Goal: Task Accomplishment & Management: Complete application form

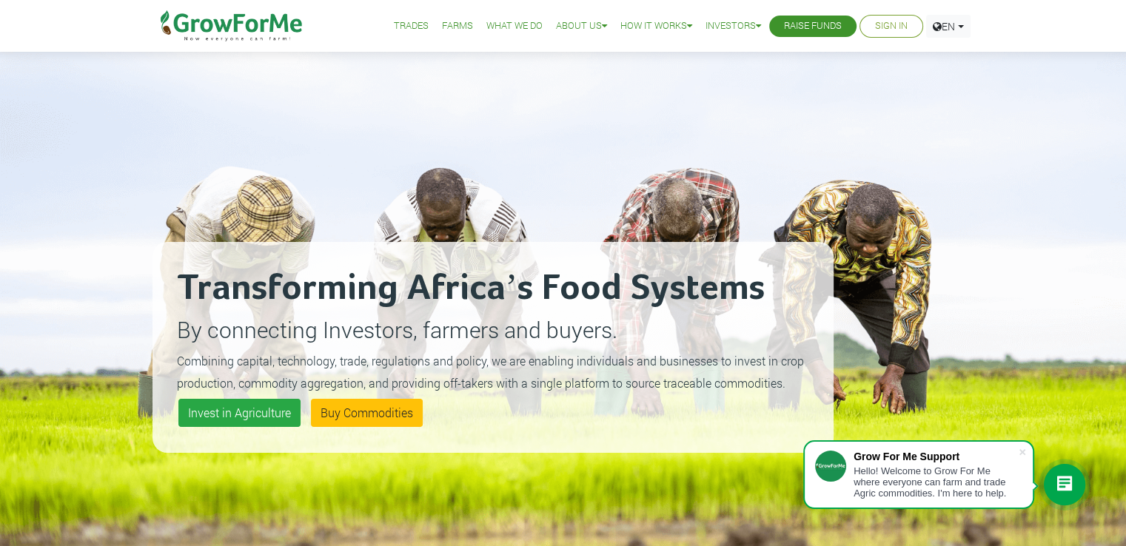
click at [442, 24] on link "Farms" at bounding box center [457, 27] width 31 height 16
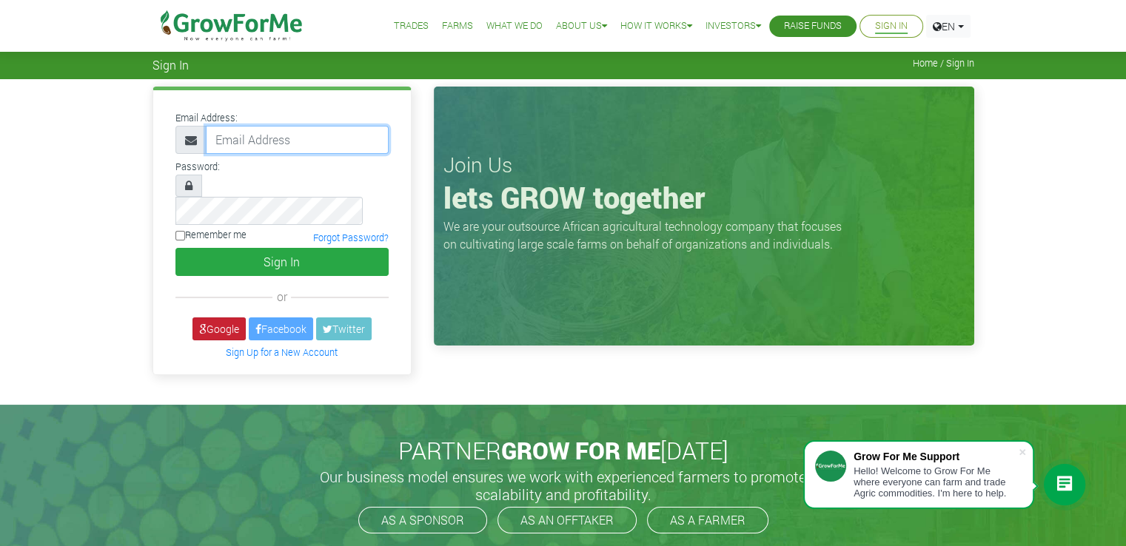
type input "dev@growforme.com"
click at [224, 318] on link "Google" at bounding box center [218, 329] width 53 height 23
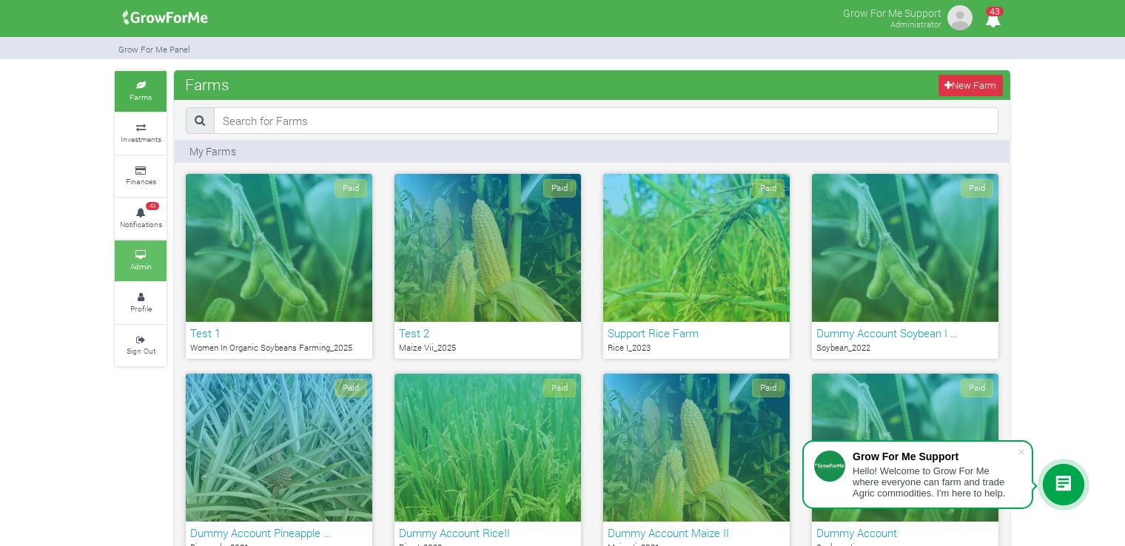
click at [139, 267] on small "Admin" at bounding box center [140, 266] width 21 height 10
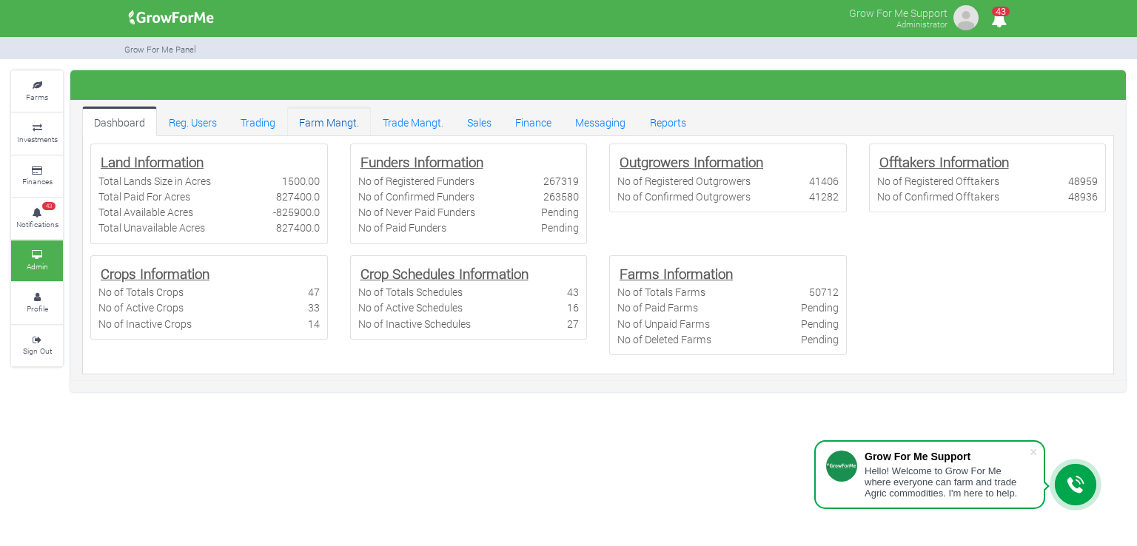
click at [326, 128] on link "Farm Mangt." at bounding box center [329, 122] width 84 height 30
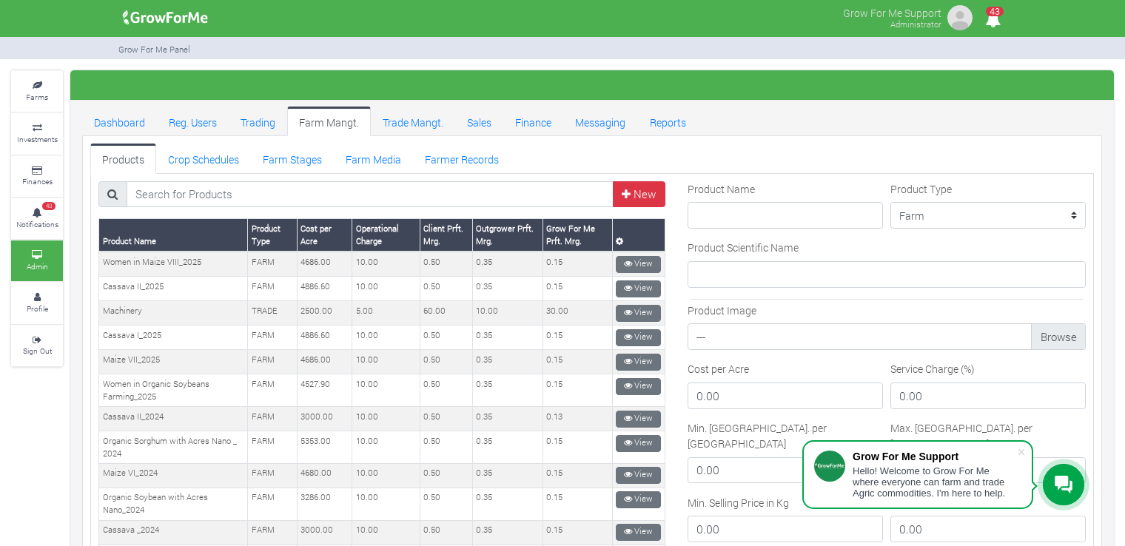
click at [799, 155] on ul "Products Crop Schedules Farm Stages Farm Media Farmer Records" at bounding box center [592, 159] width 1004 height 30
click at [305, 161] on link "Farm Stages" at bounding box center [292, 159] width 83 height 30
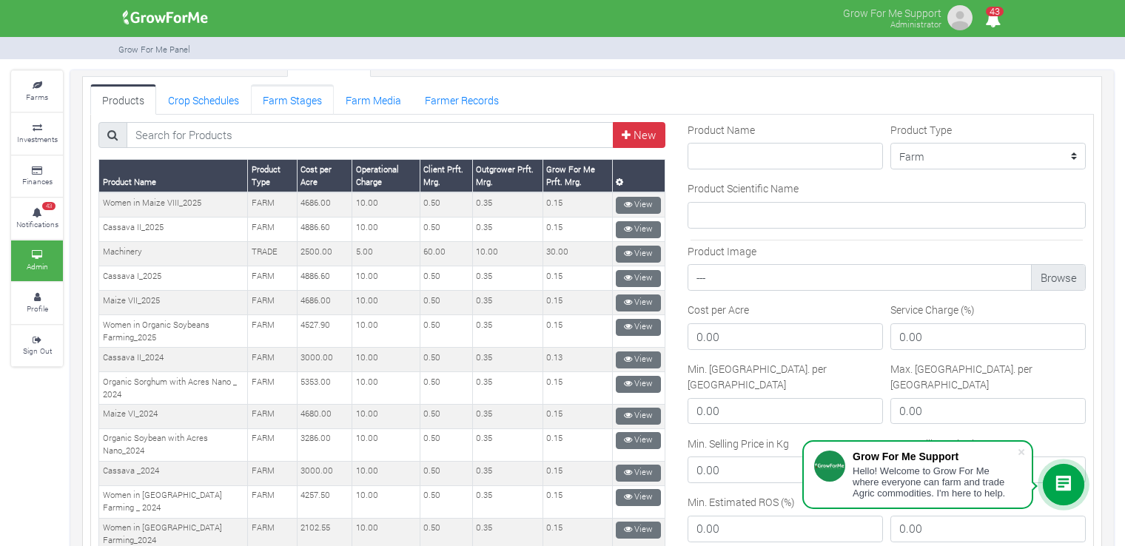
scroll to position [222, 0]
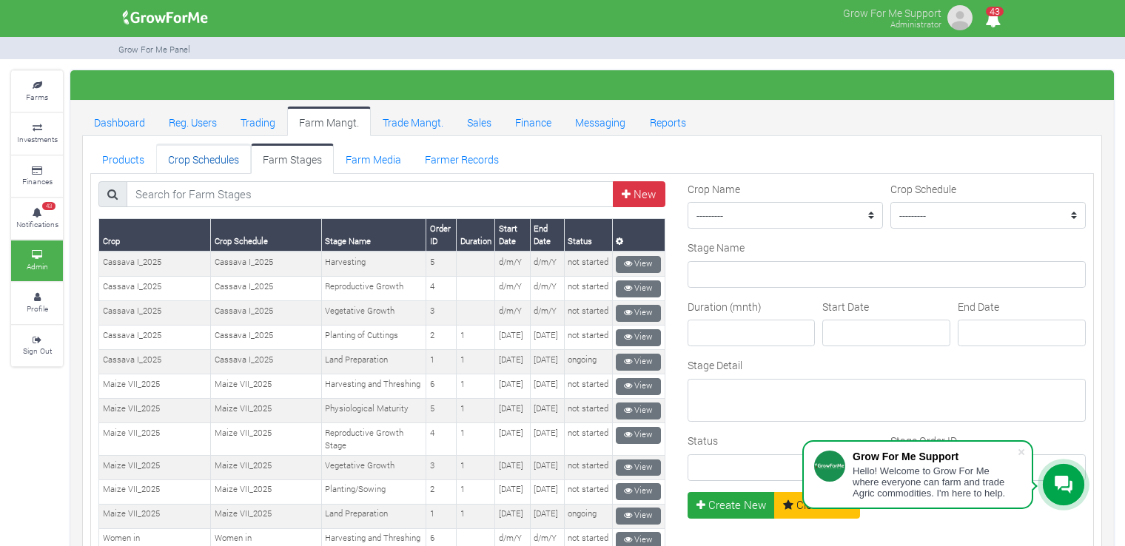
click at [216, 156] on link "Crop Schedules" at bounding box center [203, 159] width 95 height 30
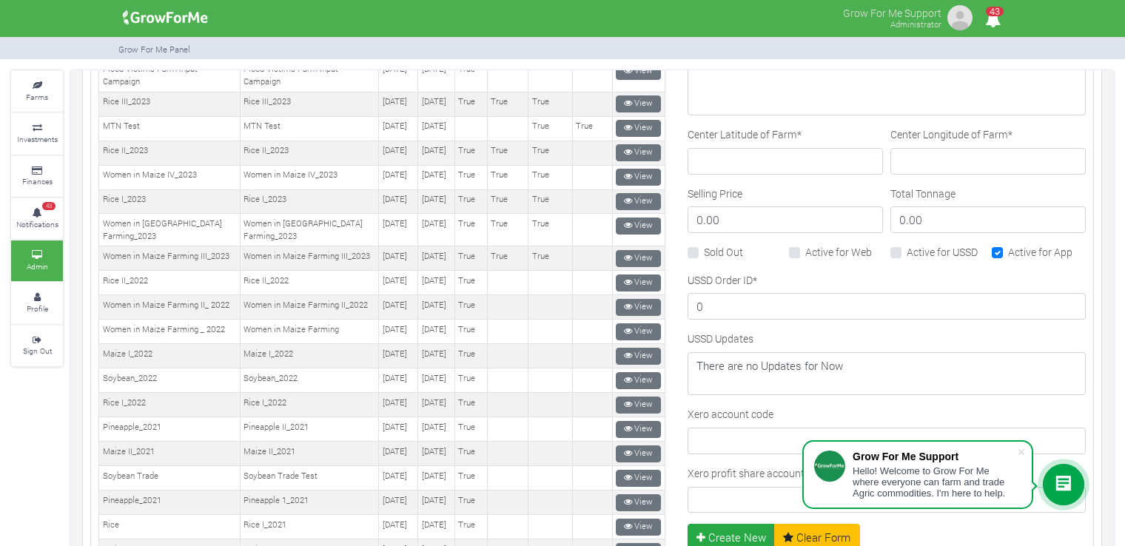
scroll to position [592, 0]
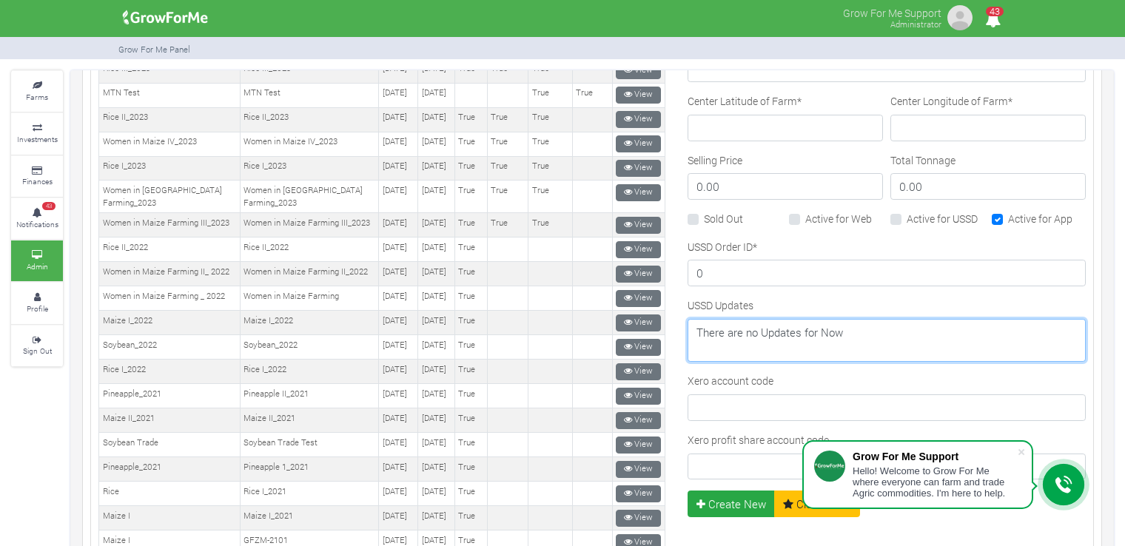
click at [852, 335] on textarea "There are no Updates for Now" at bounding box center [887, 340] width 398 height 43
drag, startPoint x: 850, startPoint y: 325, endPoint x: 721, endPoint y: 300, distance: 131.2
click at [692, 321] on textarea "There are no Updates for Now" at bounding box center [887, 340] width 398 height 43
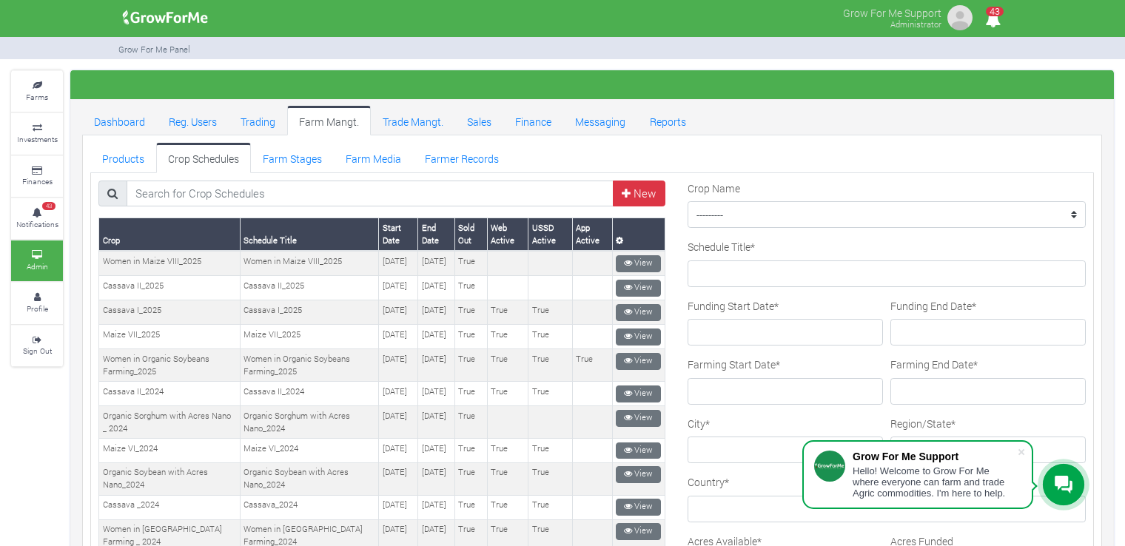
scroll to position [0, 0]
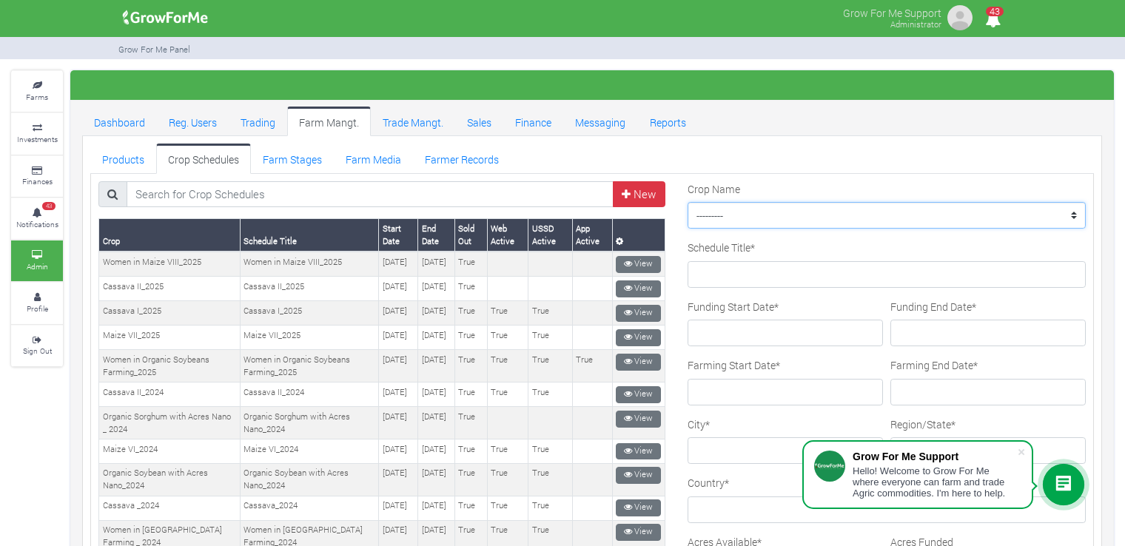
click at [802, 218] on select "--------- Maize II_2021 Women in Sorghum Farming _ 2024 Cassava II_2025 Chilli …" at bounding box center [887, 215] width 398 height 27
select select "44"
click at [950, 218] on select "--------- Maize II_2021 Women in Sorghum Farming _ 2024 Cassava II_2025 Chilli …" at bounding box center [887, 215] width 398 height 27
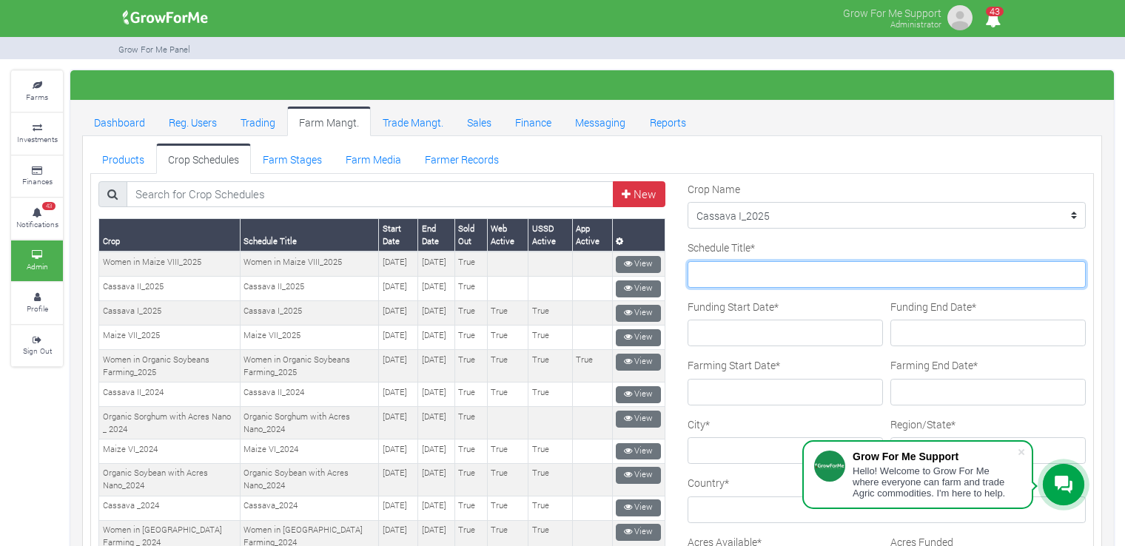
click at [901, 278] on input "Schedule Title *" at bounding box center [887, 274] width 398 height 27
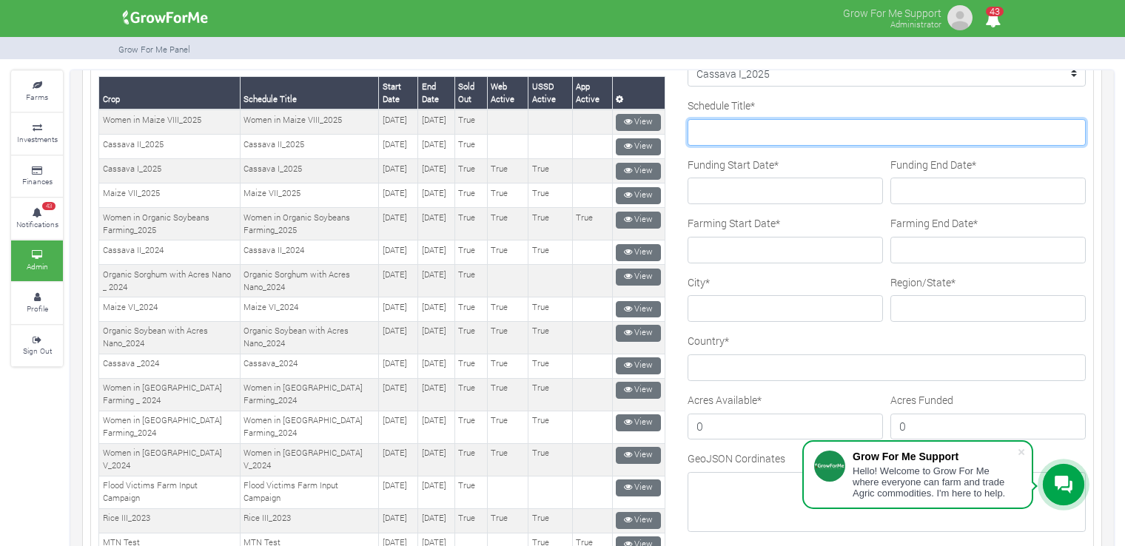
scroll to position [148, 0]
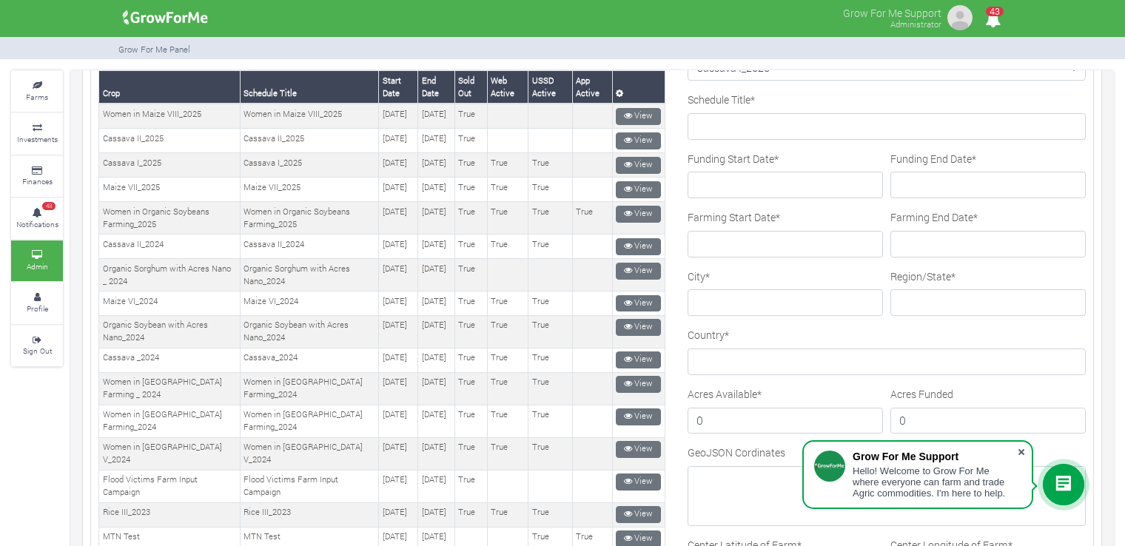
click at [1019, 452] on span at bounding box center [1021, 452] width 15 height 15
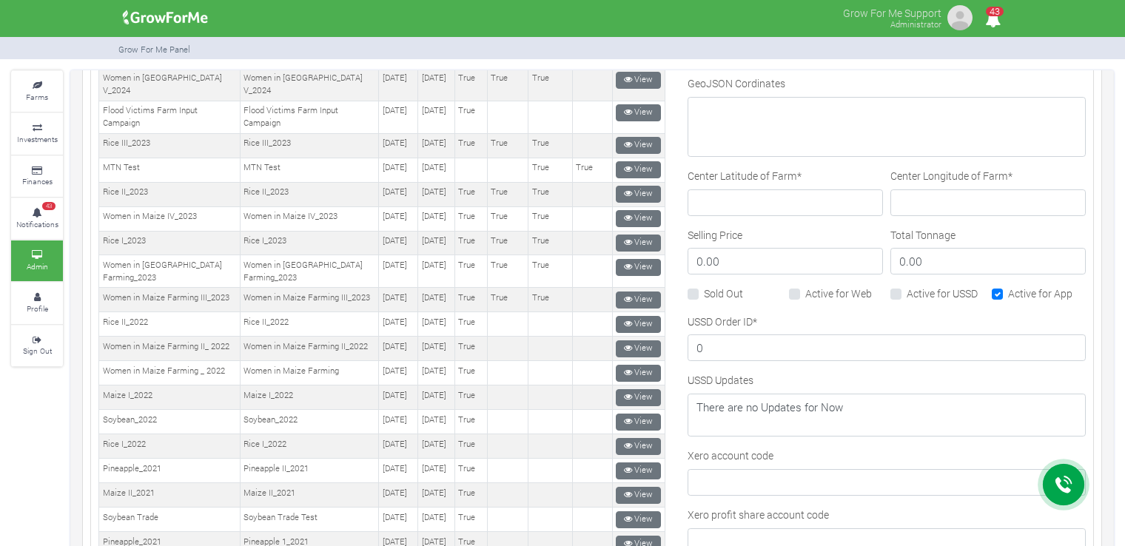
scroll to position [518, 0]
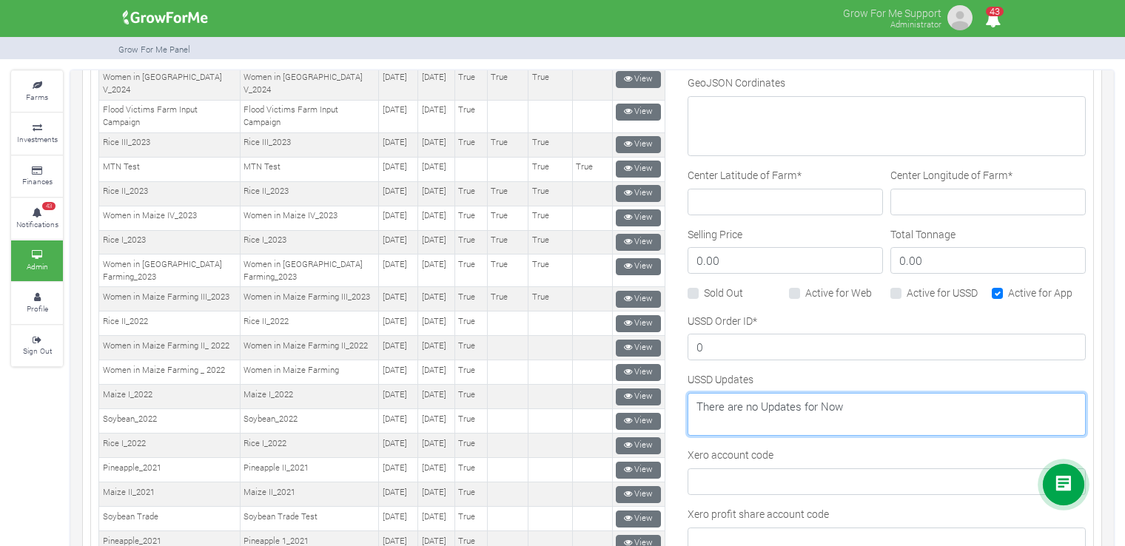
click at [856, 409] on textarea "There are no Updates for Now" at bounding box center [887, 414] width 398 height 43
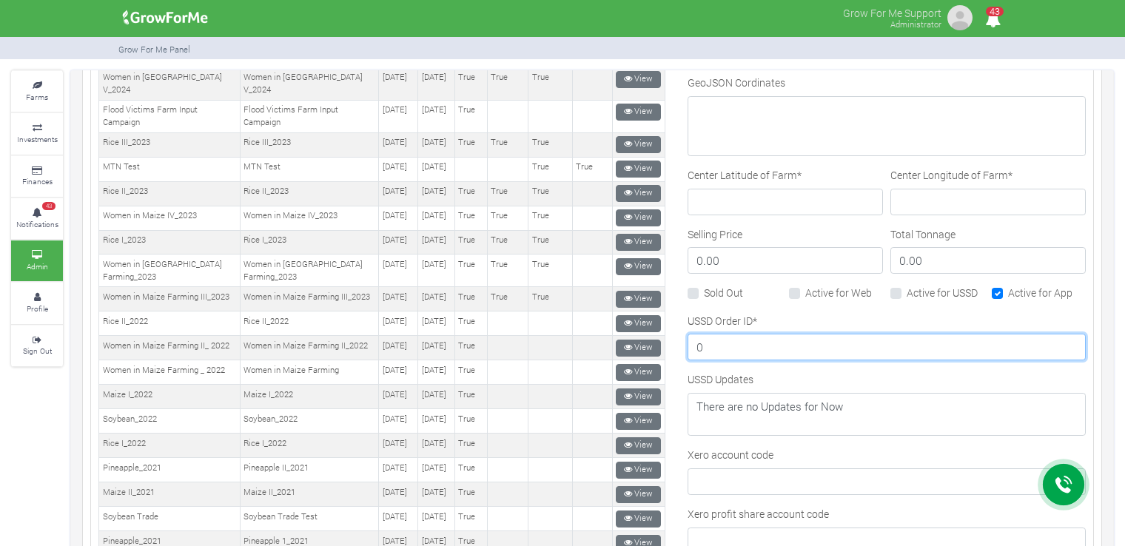
click at [886, 339] on input "0" at bounding box center [887, 347] width 398 height 27
click at [1059, 338] on input "1" at bounding box center [887, 347] width 398 height 27
click at [1059, 338] on input "2" at bounding box center [887, 347] width 398 height 27
click at [1059, 338] on input "3" at bounding box center [887, 347] width 398 height 27
type input "4"
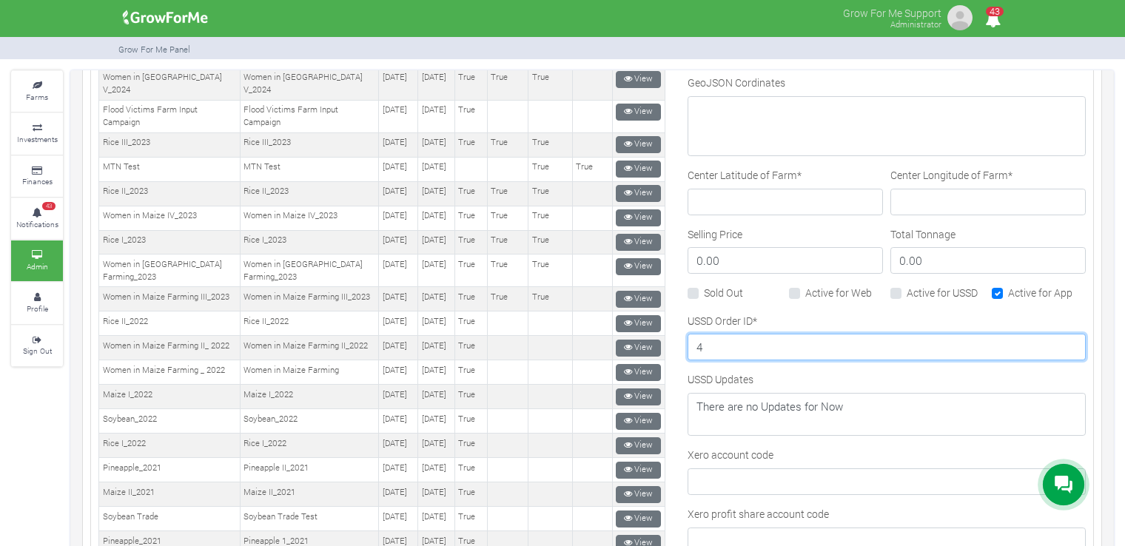
click at [1059, 338] on input "4" at bounding box center [887, 347] width 398 height 27
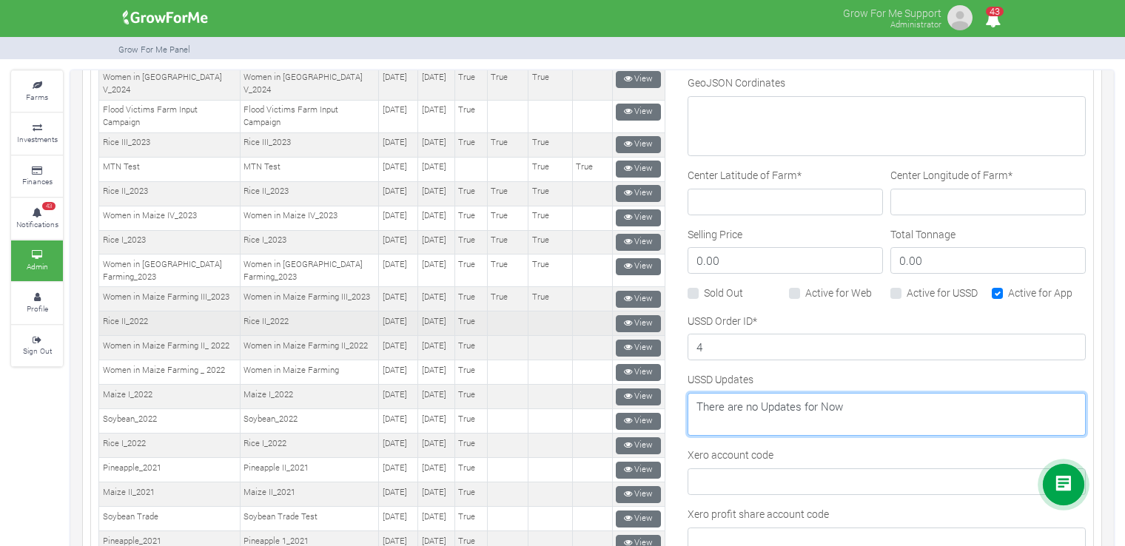
drag, startPoint x: 891, startPoint y: 409, endPoint x: 640, endPoint y: 411, distance: 251.0
click at [640, 411] on div "New" at bounding box center [592, 278] width 1010 height 1230
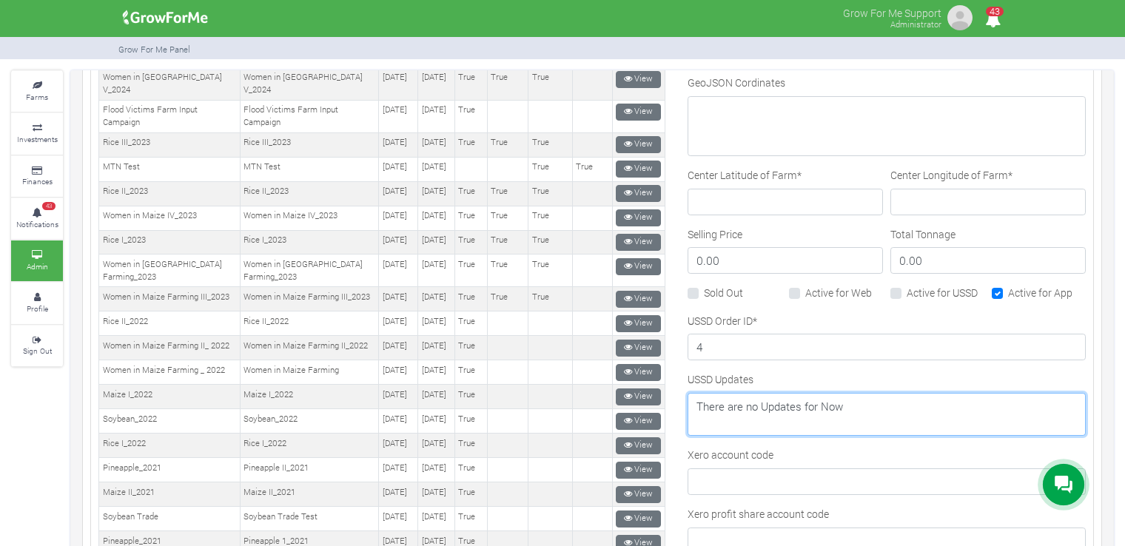
paste textarea "Vigorous Vegetative Stage 💚 The farm is a sea of green! Cassava plants are robu…"
type textarea "Vigorous Vegetative Stage 💚 The farm is a sea of green! Cassava plants are robu…"
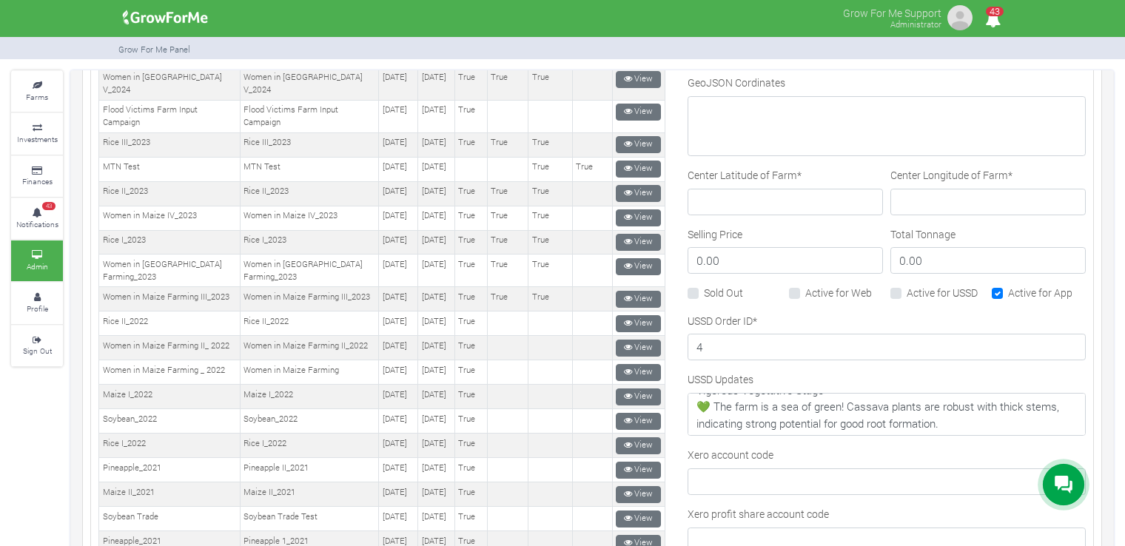
click at [912, 313] on div "USSD Order ID * 4" at bounding box center [887, 337] width 398 height 48
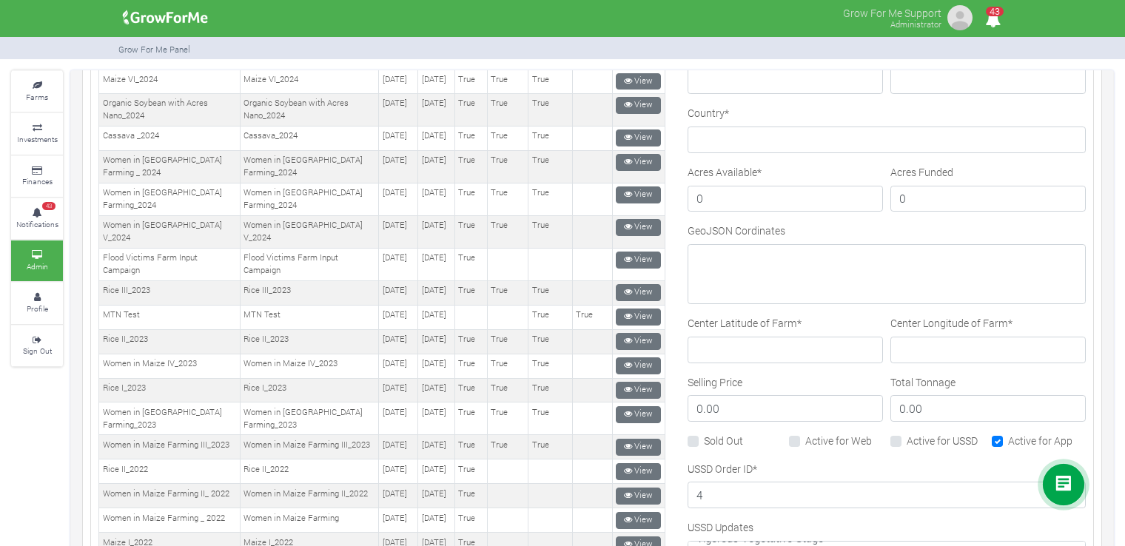
scroll to position [370, 0]
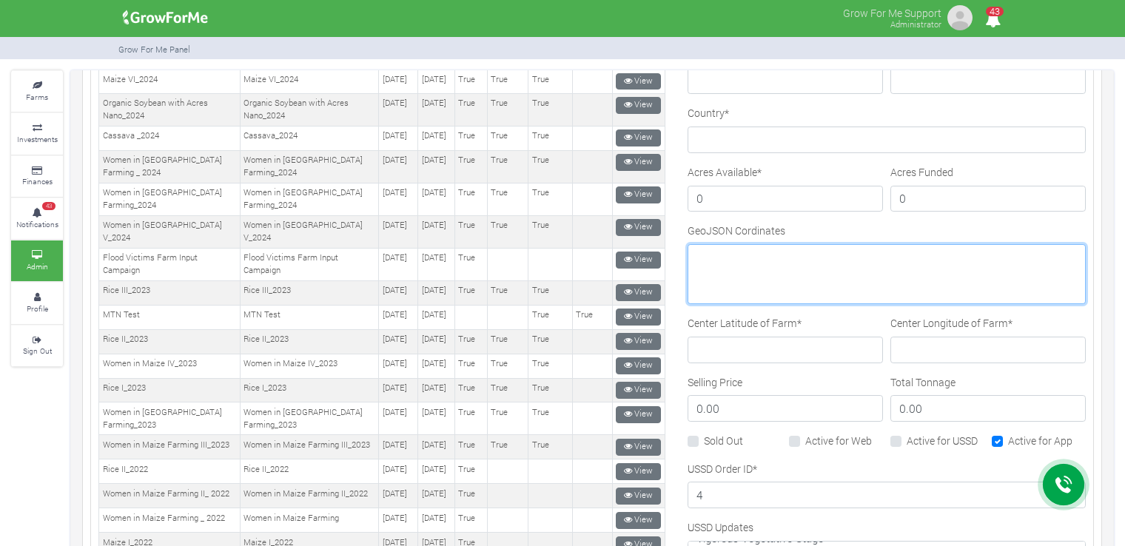
click at [797, 273] on textarea "GeoJSON Cordinates" at bounding box center [887, 274] width 398 height 60
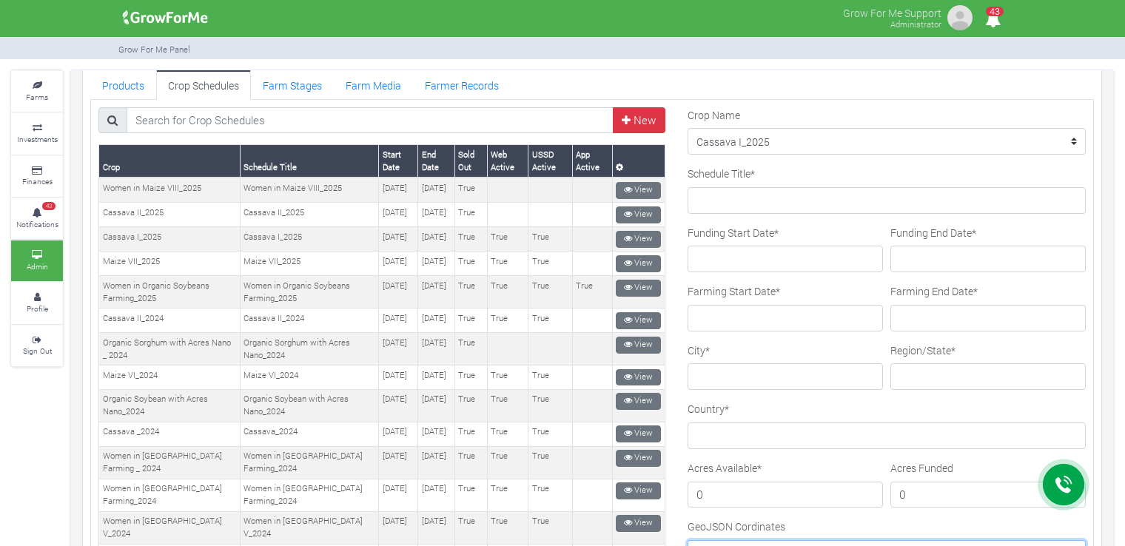
scroll to position [0, 0]
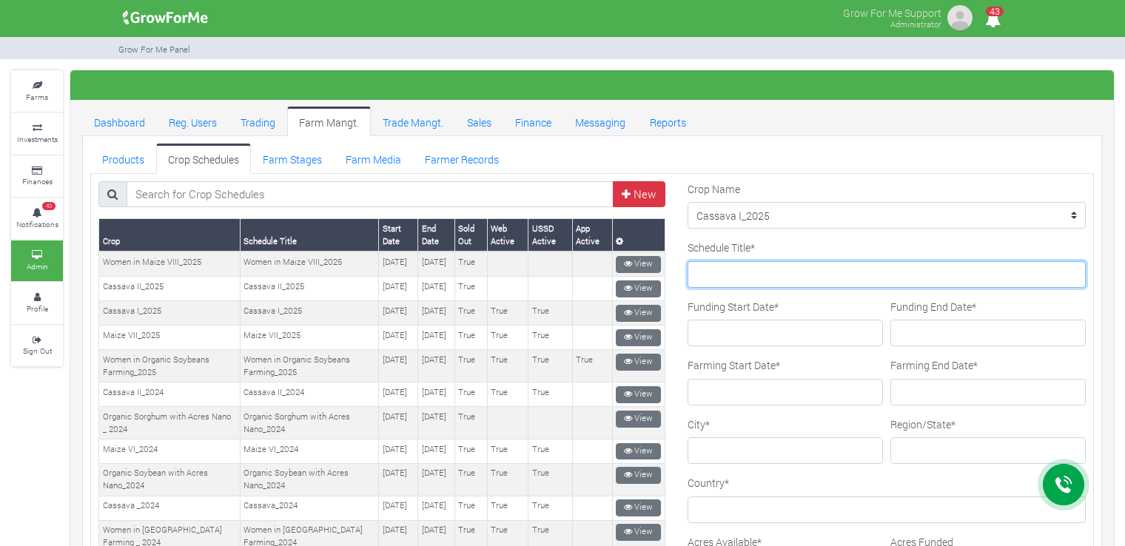
click at [811, 272] on input "Schedule Title *" at bounding box center [887, 274] width 398 height 27
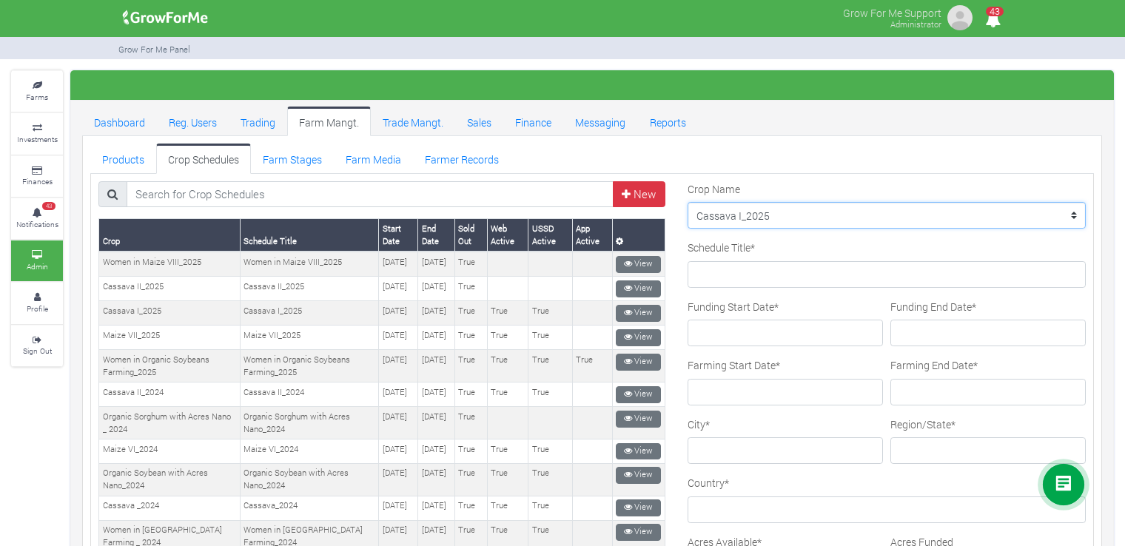
click at [771, 212] on select "--------- Maize II_2021 Women in Sorghum Farming _ 2024 Cassava II_2025 Chilli …" at bounding box center [887, 215] width 398 height 27
click at [880, 167] on ul "Products Crop Schedules Farm Stages Farm Media Farmer Records" at bounding box center [592, 159] width 1004 height 30
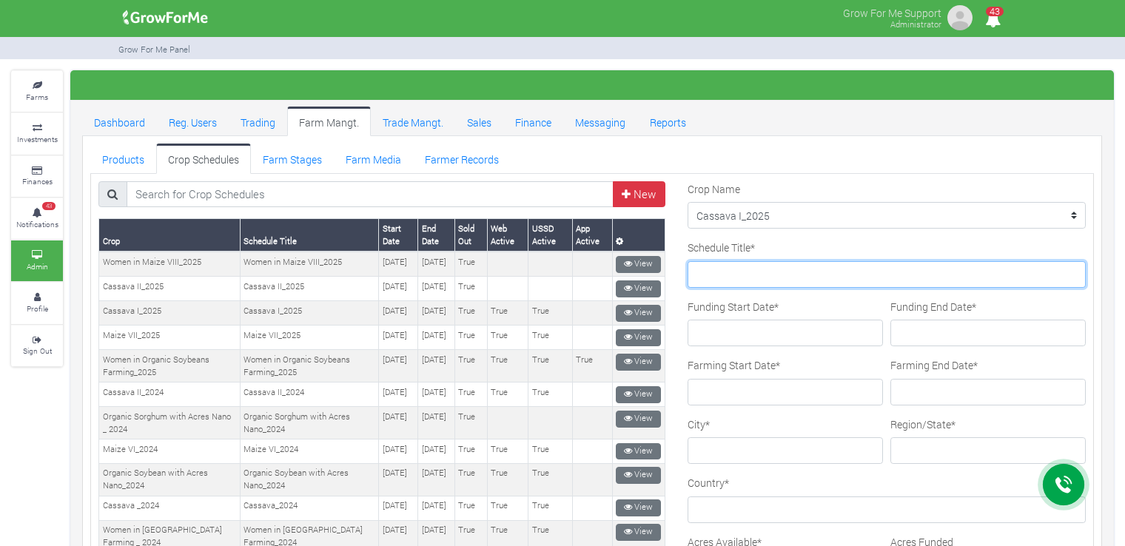
click at [841, 280] on input "Schedule Title *" at bounding box center [887, 274] width 398 height 27
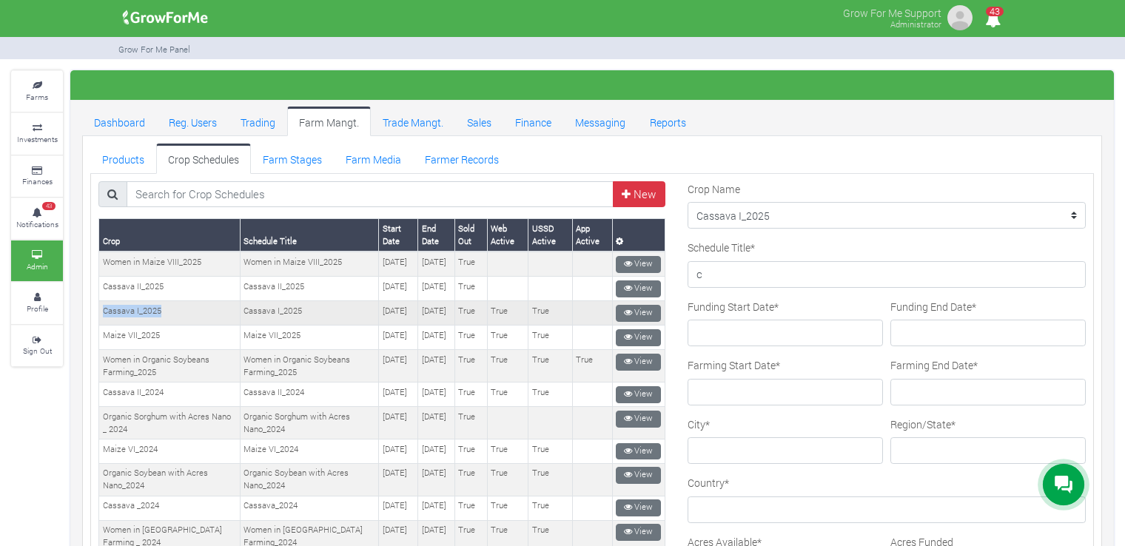
drag, startPoint x: 169, startPoint y: 326, endPoint x: 103, endPoint y: 325, distance: 65.9
click at [103, 325] on td "Cassava I_2025" at bounding box center [169, 313] width 141 height 24
copy td "Cassava I_2025"
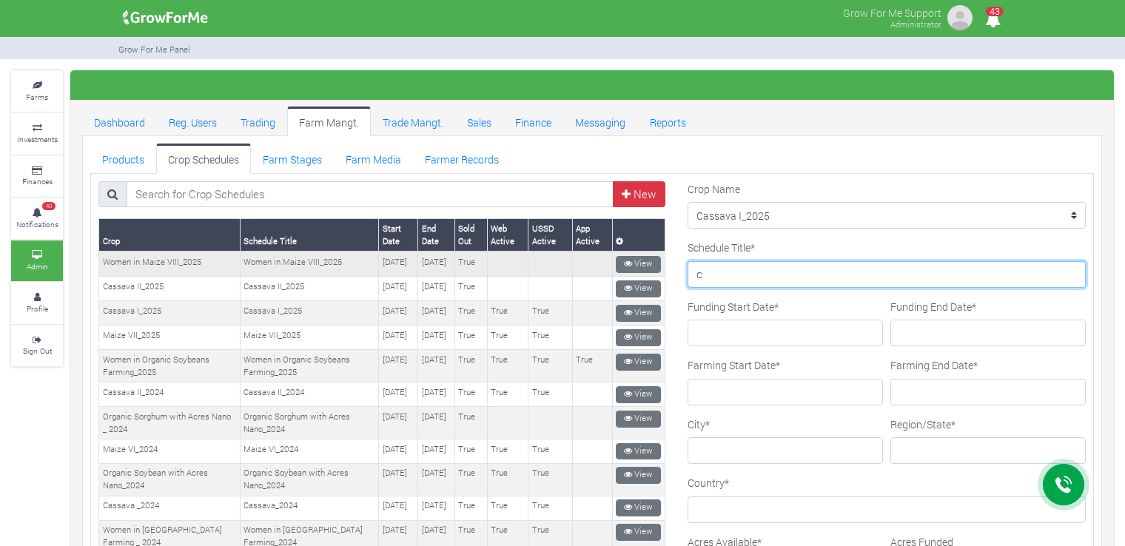
drag, startPoint x: 722, startPoint y: 274, endPoint x: 631, endPoint y: 278, distance: 91.2
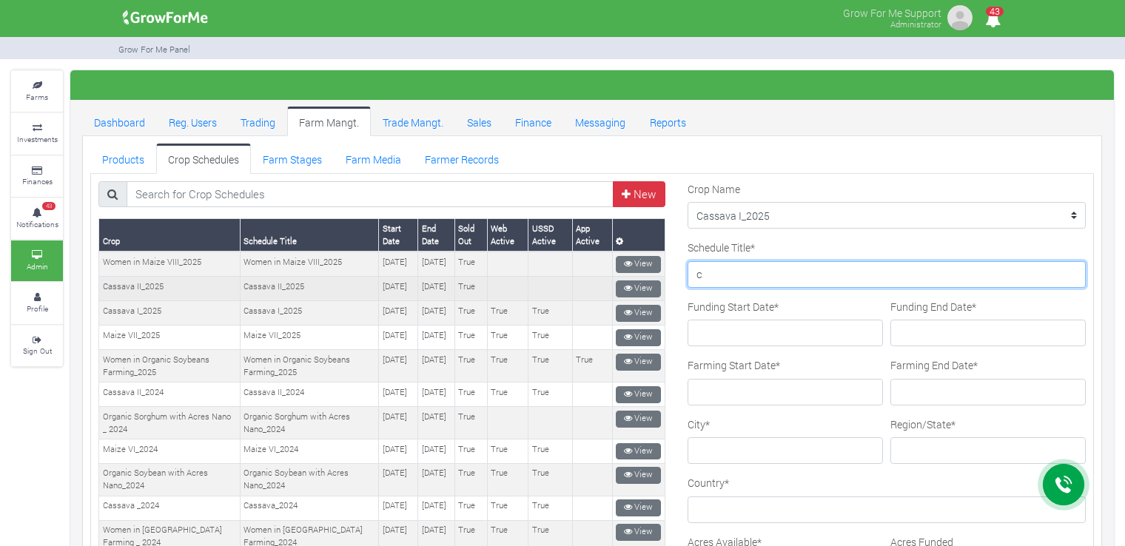
paste input "Cassava I_2025"
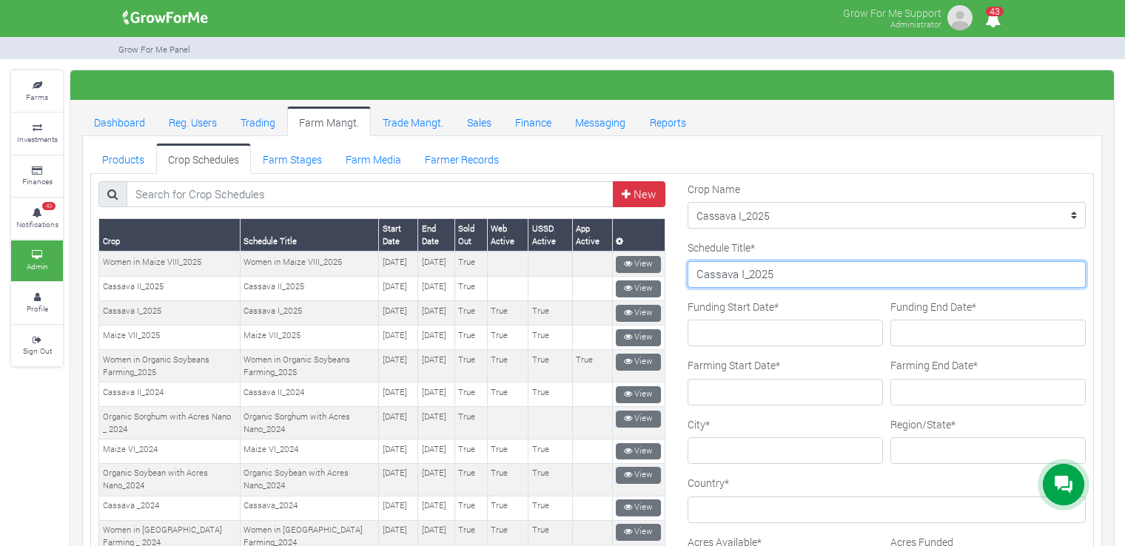
type input "Cassava I_2025"
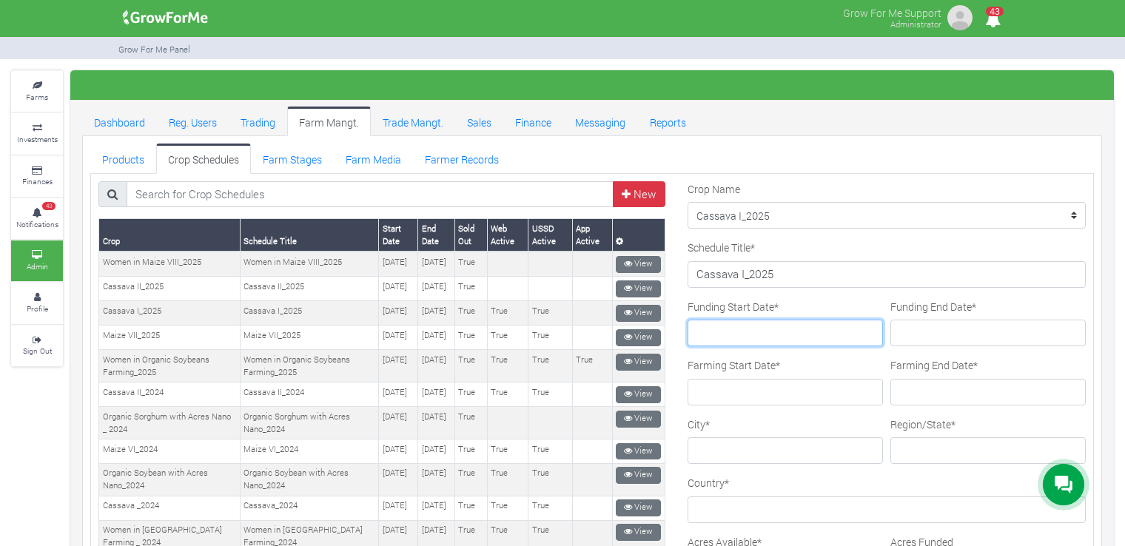
click at [810, 335] on input "Funding Start Date *" at bounding box center [785, 333] width 195 height 27
click at [777, 338] on input "Funding Start Date *" at bounding box center [785, 333] width 195 height 27
type input "2025-02-21"
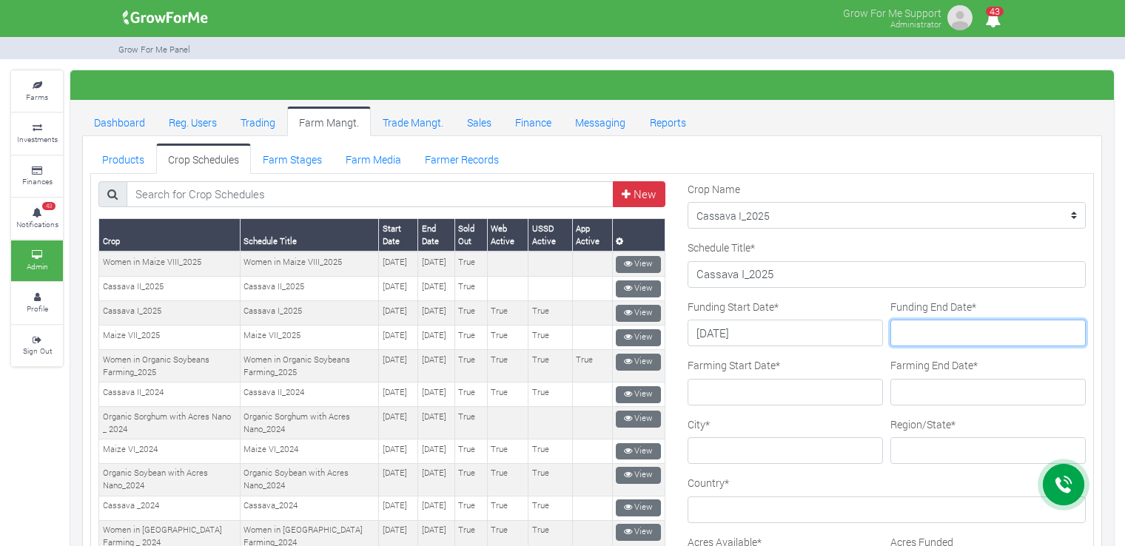
click at [919, 336] on input "Funding End Date *" at bounding box center [988, 333] width 195 height 27
click at [993, 336] on input "Funding End Date *" at bounding box center [988, 333] width 195 height 27
type input "2025-03-31"
drag, startPoint x: 784, startPoint y: 393, endPoint x: 782, endPoint y: 383, distance: 10.6
click at [785, 392] on input "Farming Start Date *" at bounding box center [785, 392] width 195 height 27
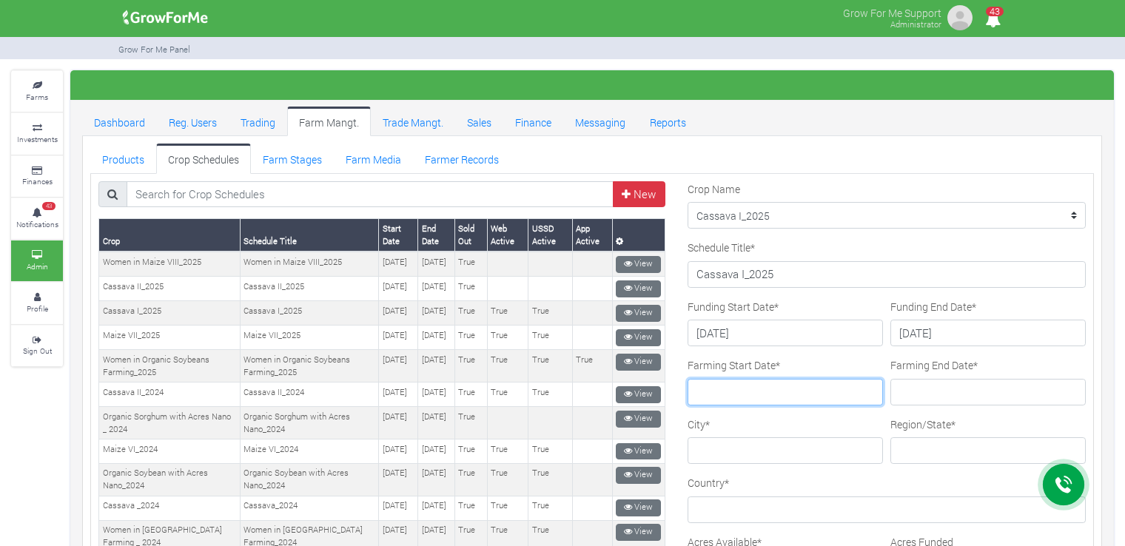
click at [772, 380] on input "Farming Start Date *" at bounding box center [785, 392] width 195 height 27
click at [730, 389] on input "2025-01-15" at bounding box center [785, 392] width 195 height 27
type input "2025-04-15"
click at [910, 387] on input "Farming End Date *" at bounding box center [988, 392] width 195 height 27
click at [928, 392] on input "Farming End Date *" at bounding box center [988, 392] width 195 height 27
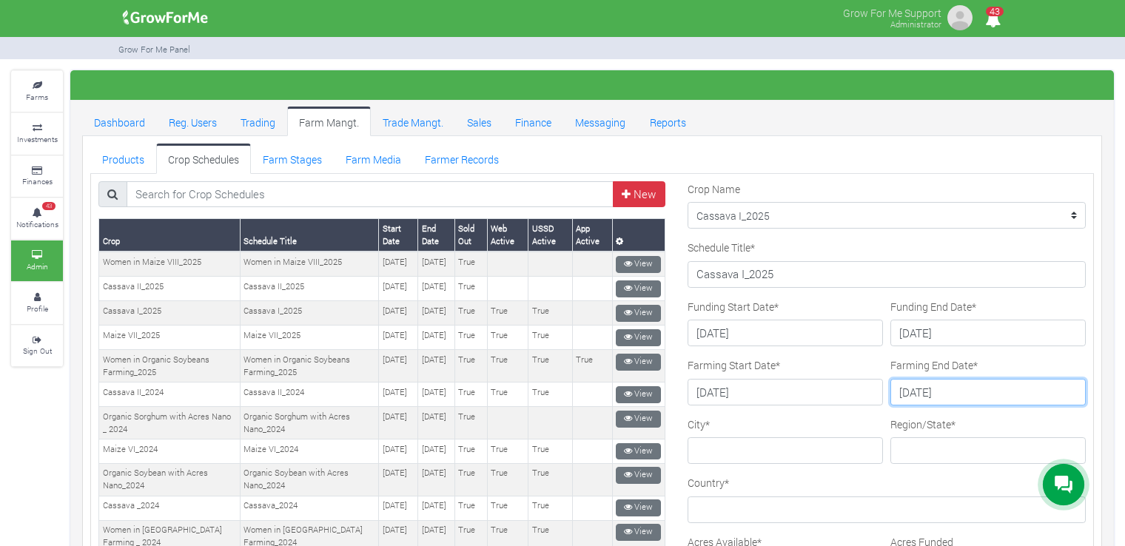
type input "2025-04-20"
click at [746, 454] on input "City *" at bounding box center [785, 450] width 195 height 27
click at [771, 161] on ul "Products Crop Schedules Farm Stages Farm Media Farmer Records" at bounding box center [592, 159] width 1004 height 30
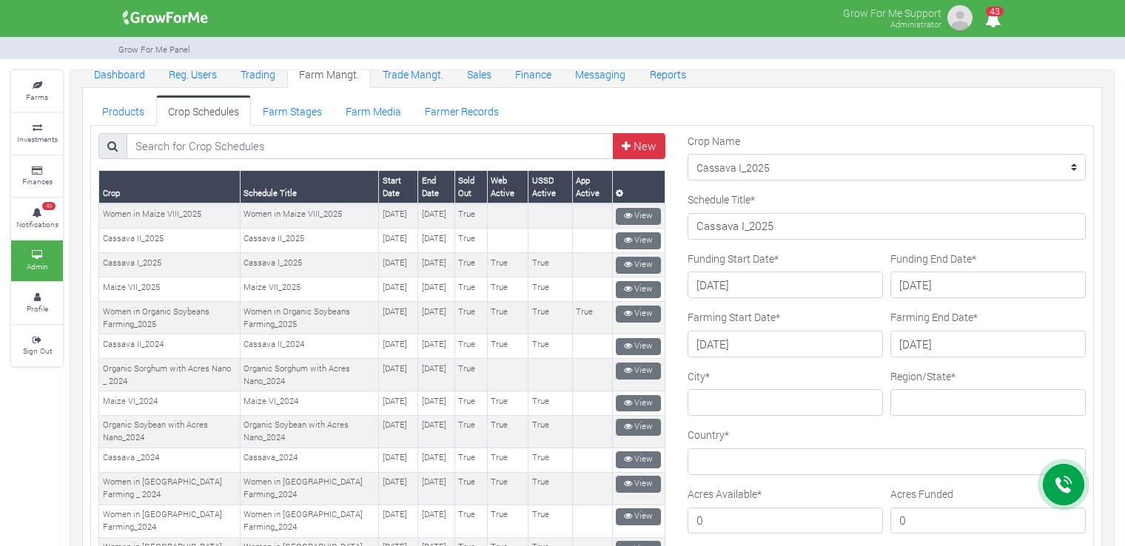
scroll to position [148, 0]
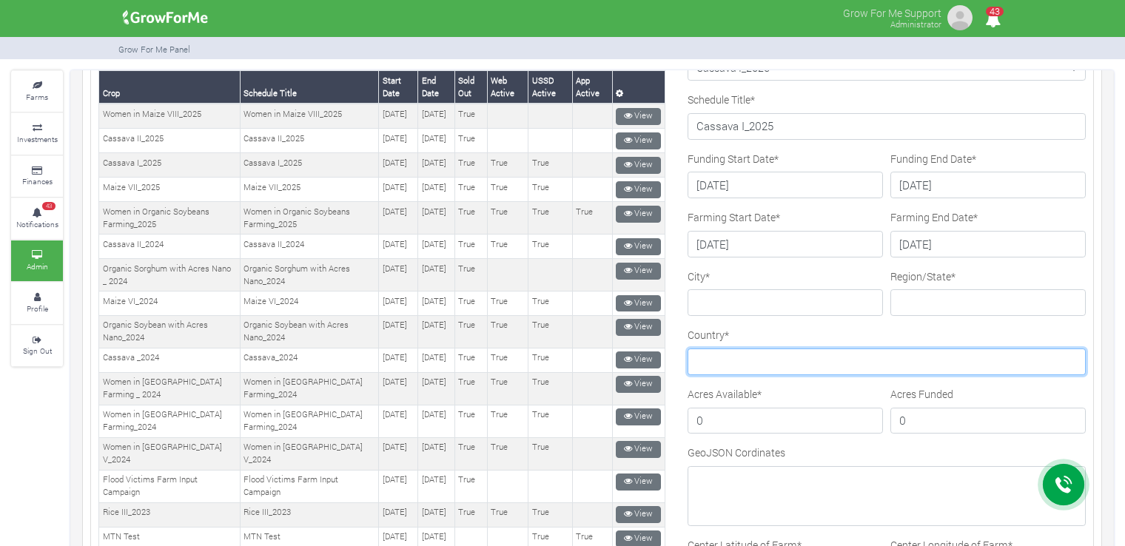
click at [789, 361] on input "Country *" at bounding box center [887, 362] width 398 height 27
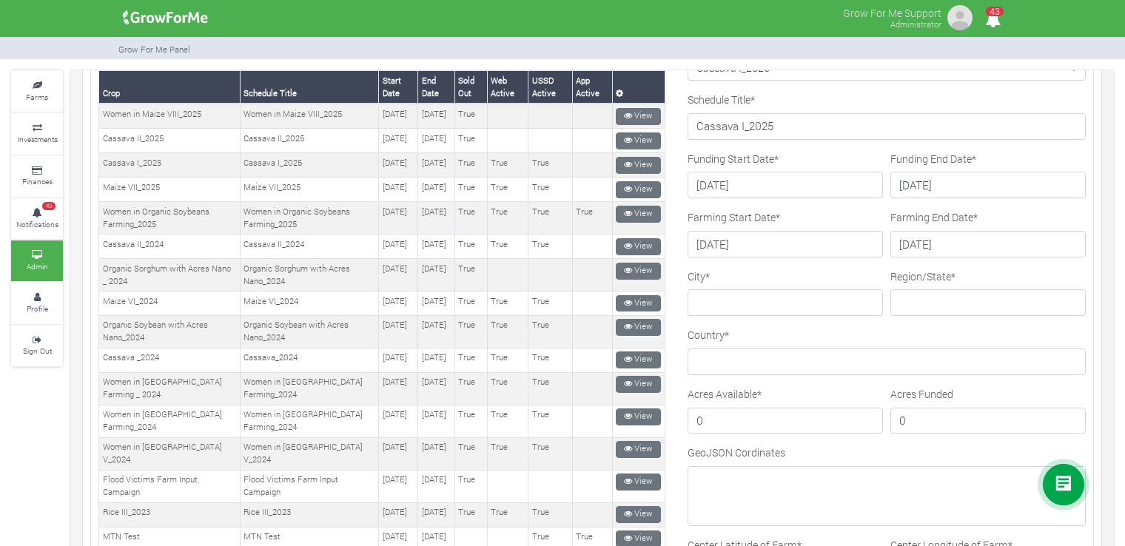
click at [840, 269] on div "City *" at bounding box center [785, 293] width 195 height 48
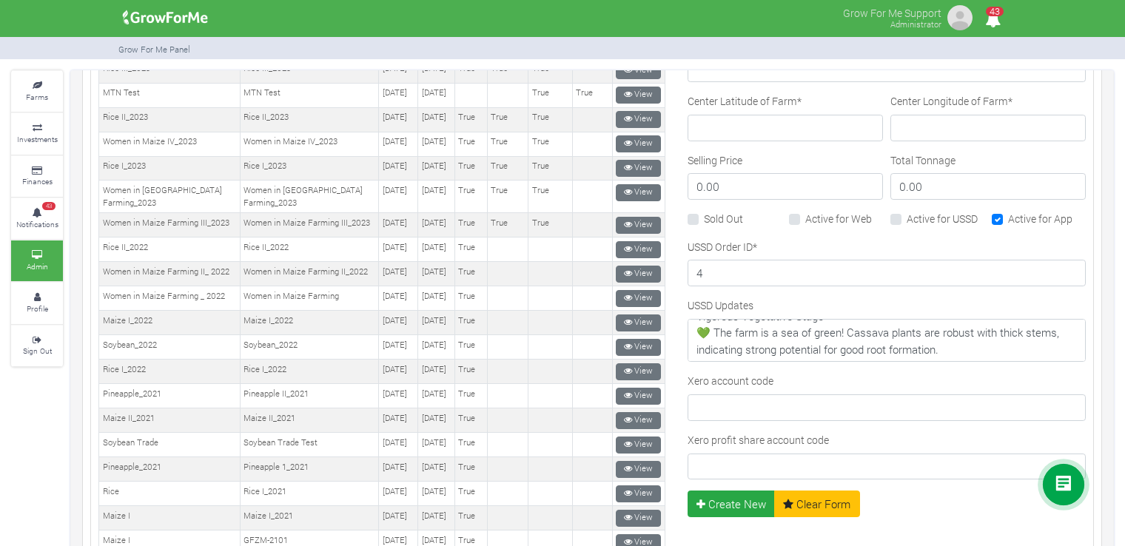
scroll to position [666, 0]
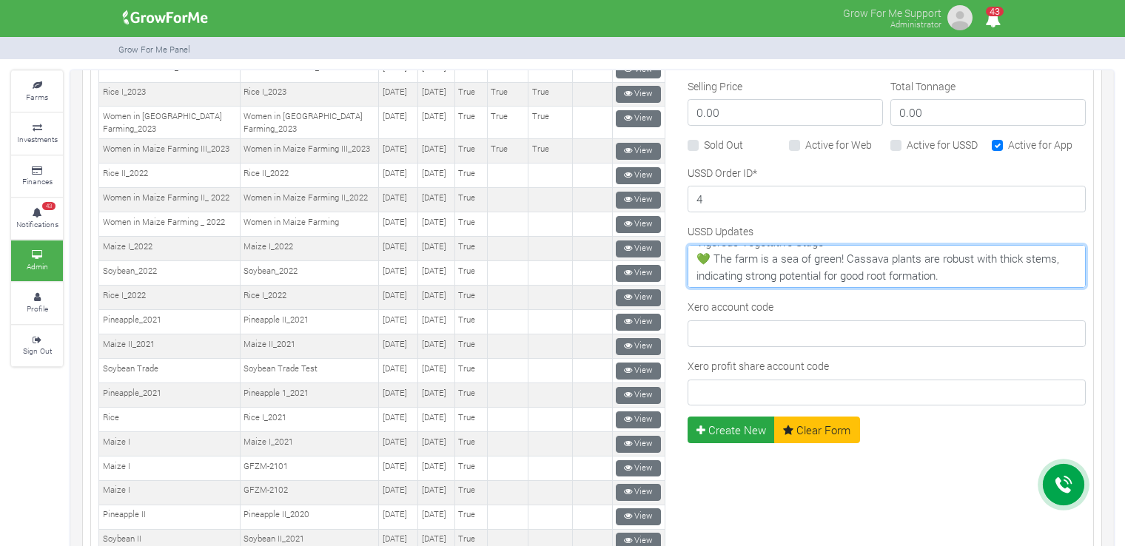
click at [963, 262] on textarea "There are no Updates for Now" at bounding box center [887, 266] width 398 height 43
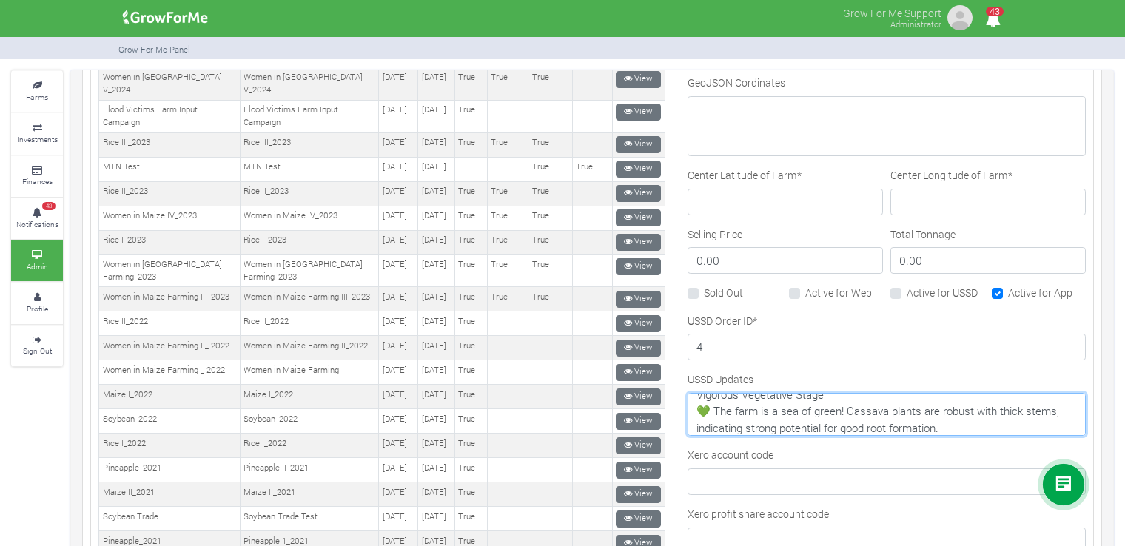
scroll to position [17, 0]
drag, startPoint x: 953, startPoint y: 420, endPoint x: 720, endPoint y: 401, distance: 234.0
click at [701, 406] on textarea "There are no Updates for Now" at bounding box center [887, 414] width 398 height 43
click at [958, 418] on textarea "There are no Updates for Now" at bounding box center [887, 414] width 398 height 43
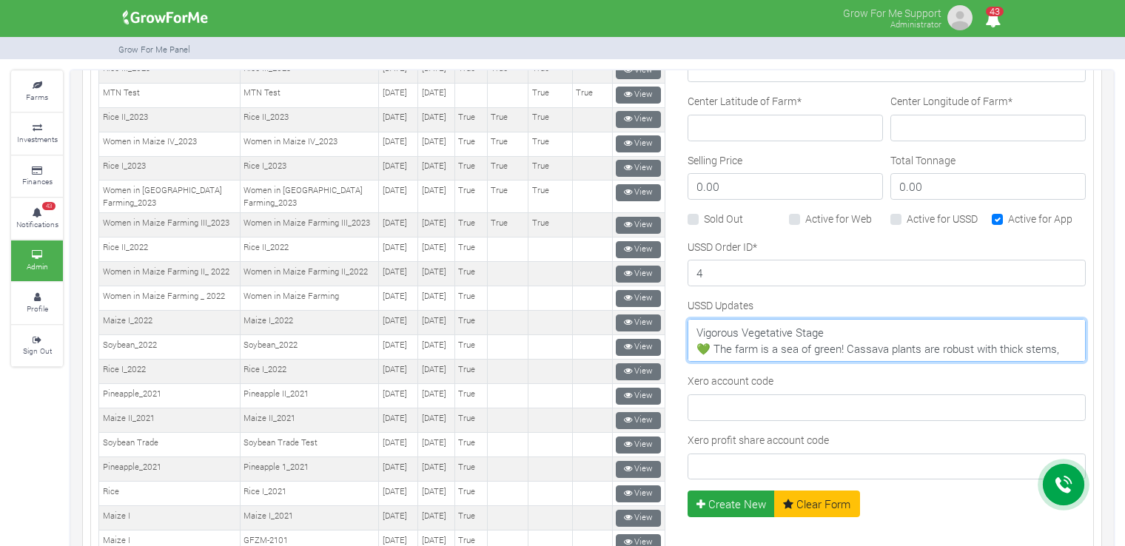
scroll to position [444, 0]
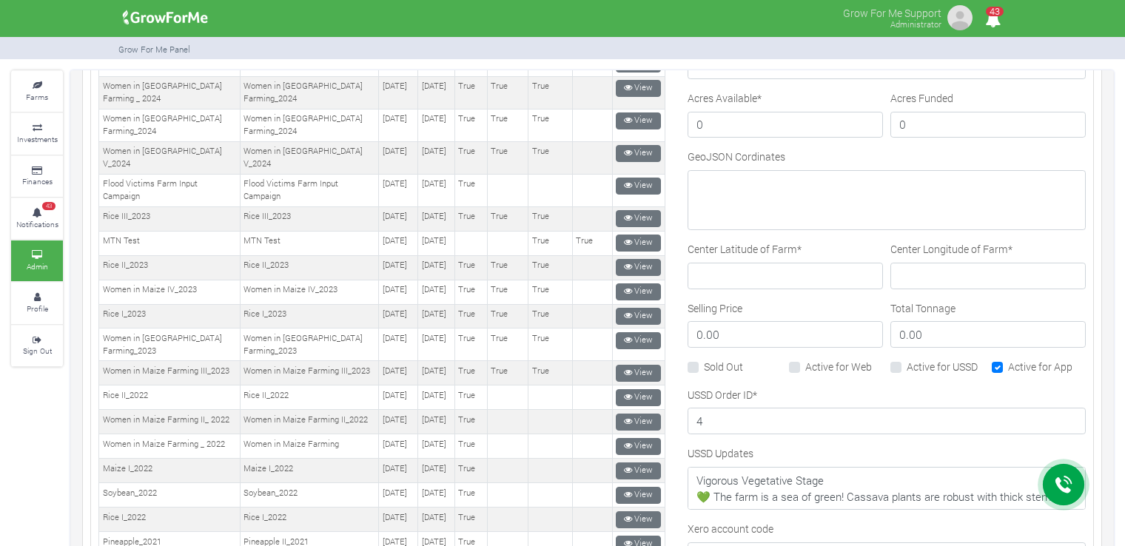
click at [704, 363] on label "Sold Out" at bounding box center [723, 367] width 39 height 16
click at [704, 363] on input "Sold Out" at bounding box center [709, 364] width 10 height 10
checkbox input "true"
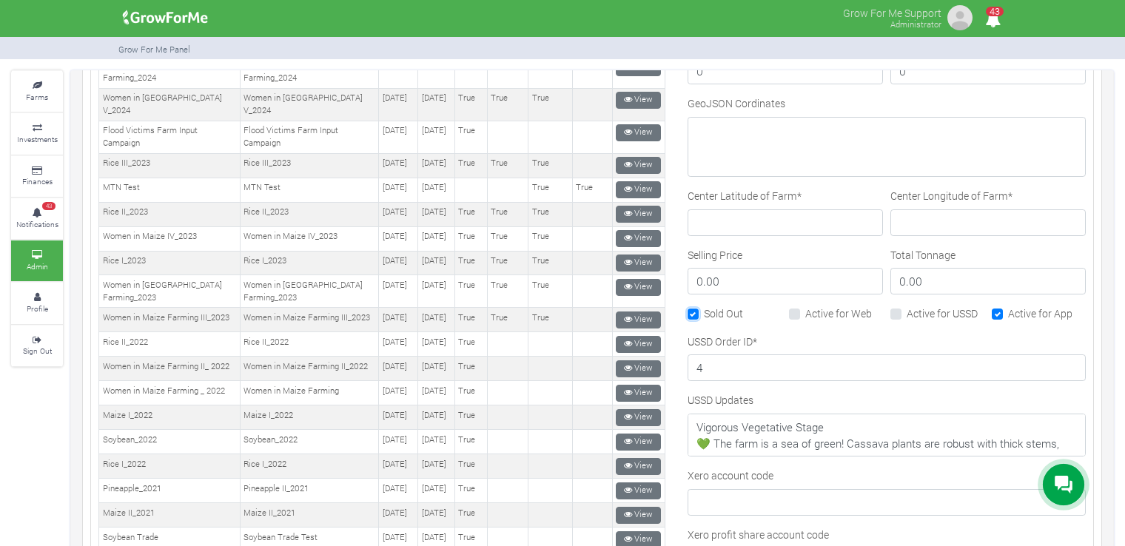
scroll to position [518, 0]
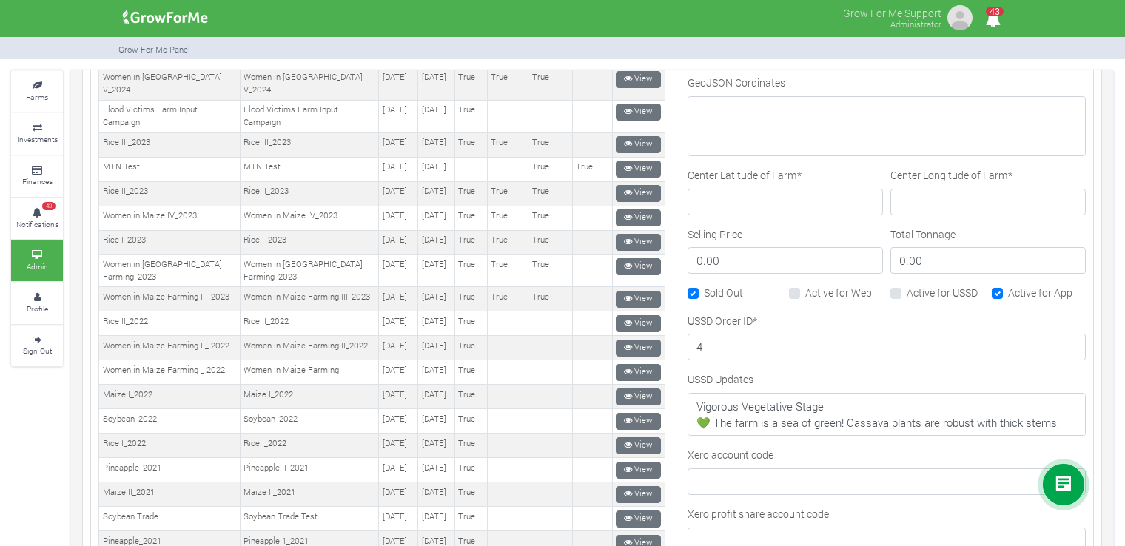
click at [907, 286] on label "Active for USSD" at bounding box center [942, 293] width 71 height 16
click at [907, 286] on input "Active for USSD" at bounding box center [912, 290] width 10 height 10
click at [907, 286] on label "Active for USSD" at bounding box center [942, 293] width 71 height 16
click at [907, 286] on input "Active for USSD" at bounding box center [912, 290] width 10 height 10
click at [894, 288] on div "Active for USSD" at bounding box center [938, 293] width 94 height 17
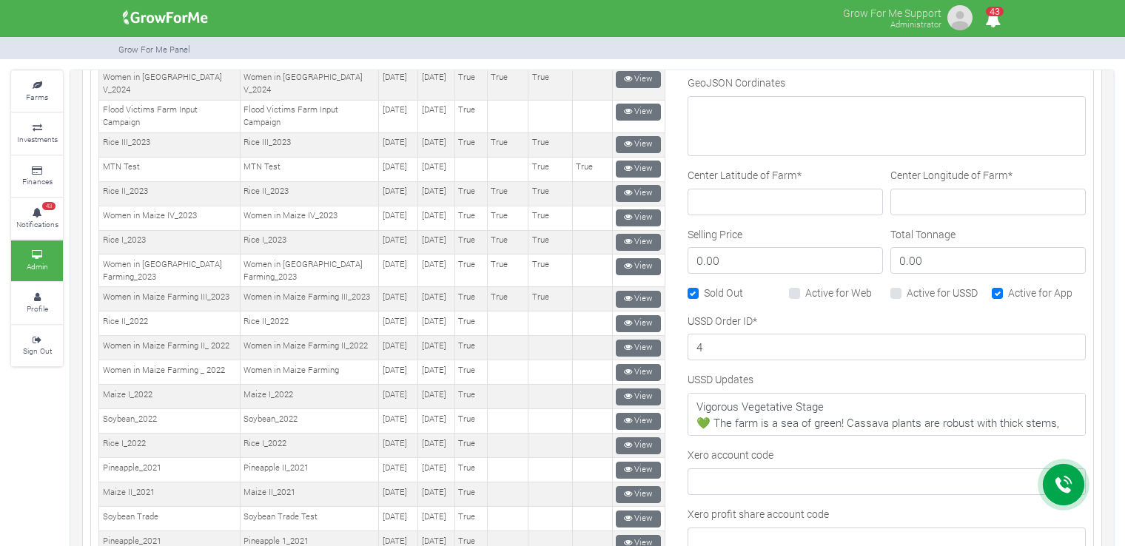
click at [907, 292] on label "Active for USSD" at bounding box center [942, 293] width 71 height 16
click at [907, 292] on input "Active for USSD" at bounding box center [912, 290] width 10 height 10
click at [907, 289] on label "Active for USSD" at bounding box center [942, 293] width 71 height 16
click at [907, 289] on input "Active for USSD" at bounding box center [912, 290] width 10 height 10
checkbox input "false"
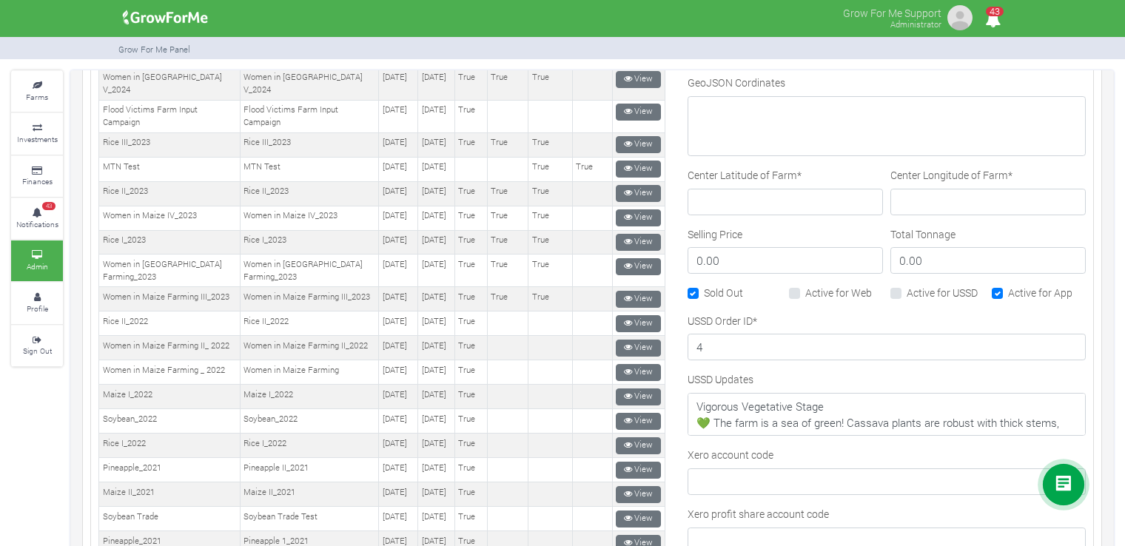
click at [704, 288] on label "Sold Out" at bounding box center [723, 293] width 39 height 16
click at [704, 288] on input "Sold Out" at bounding box center [709, 290] width 10 height 10
checkbox input "false"
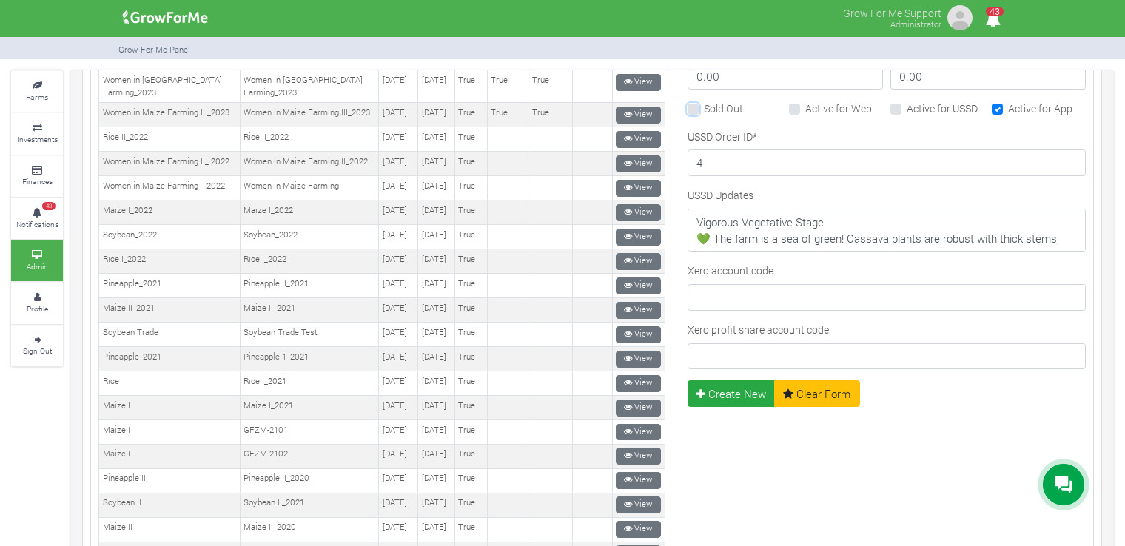
scroll to position [705, 0]
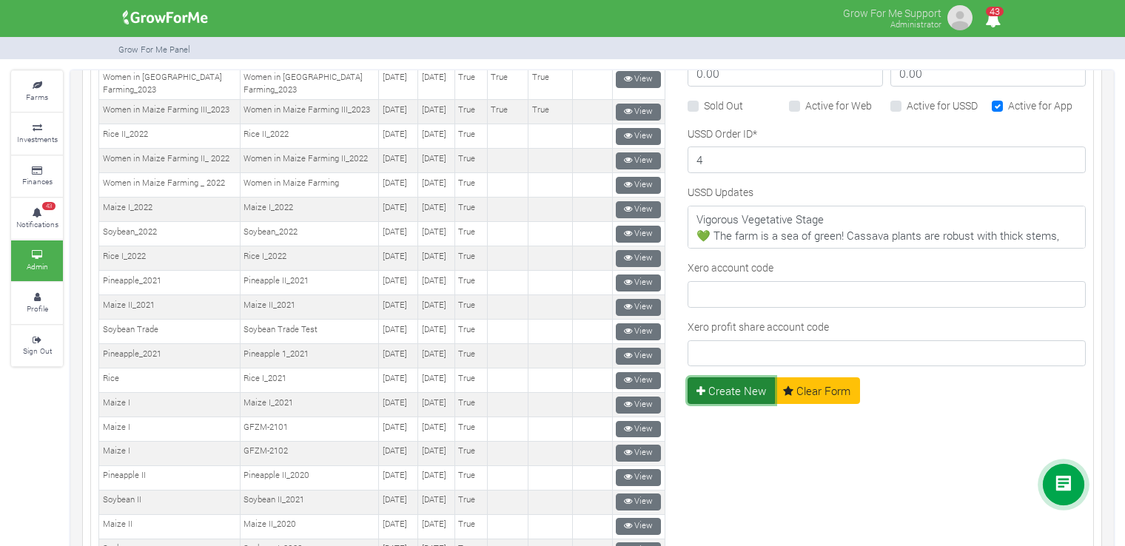
click at [745, 386] on button "Create New" at bounding box center [732, 391] width 88 height 27
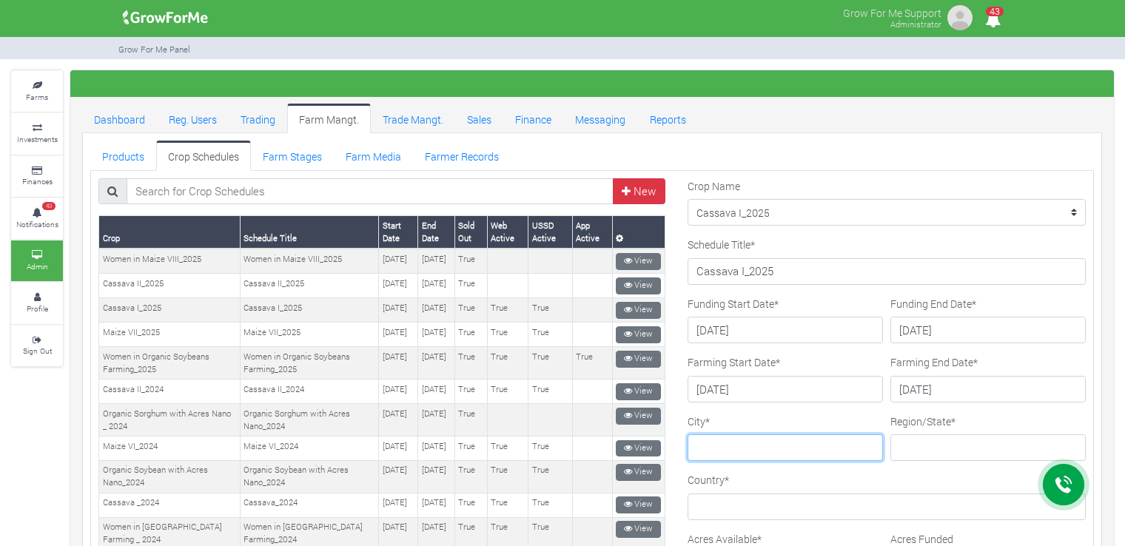
scroll to position [0, 0]
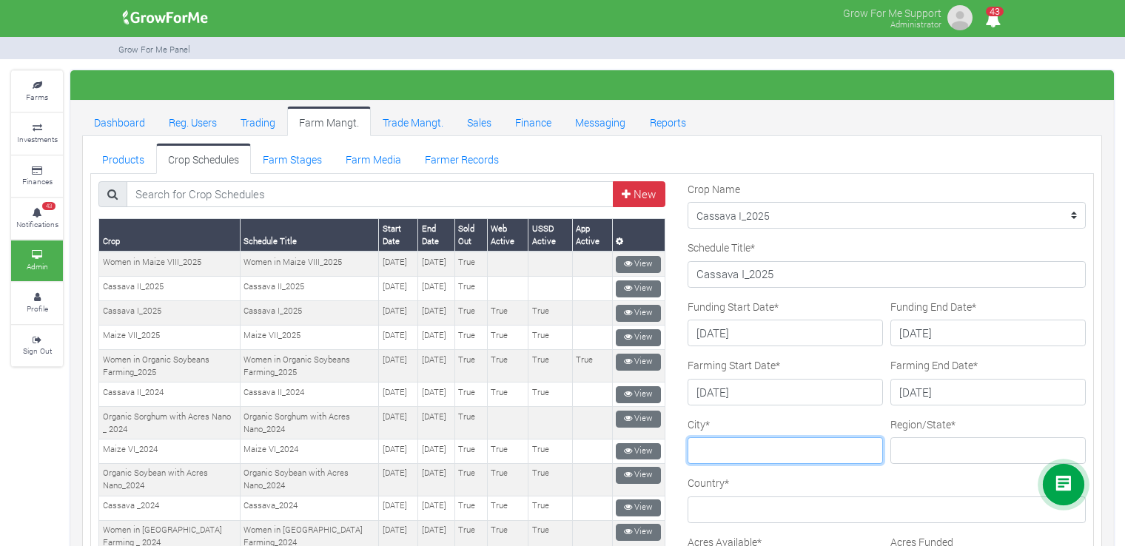
click at [782, 440] on input "City *" at bounding box center [785, 450] width 195 height 27
click at [635, 318] on link "View" at bounding box center [638, 313] width 45 height 17
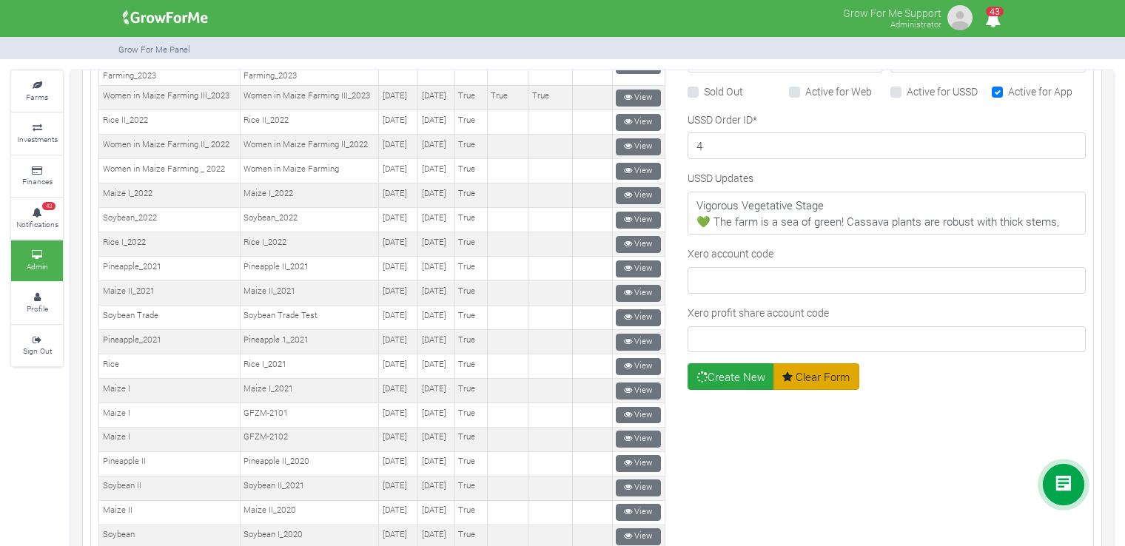
scroll to position [740, 0]
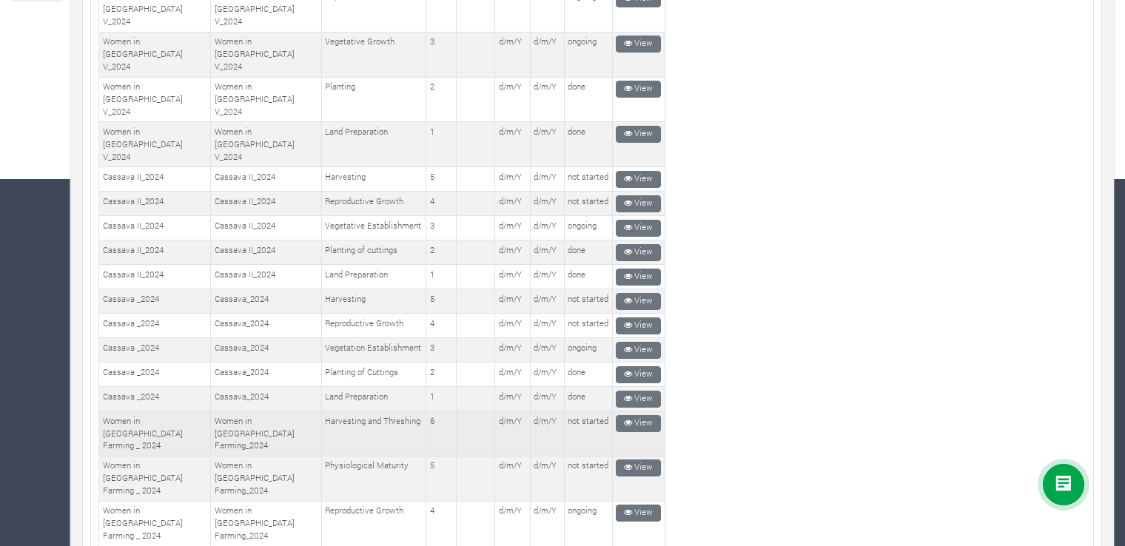
scroll to position [370, 0]
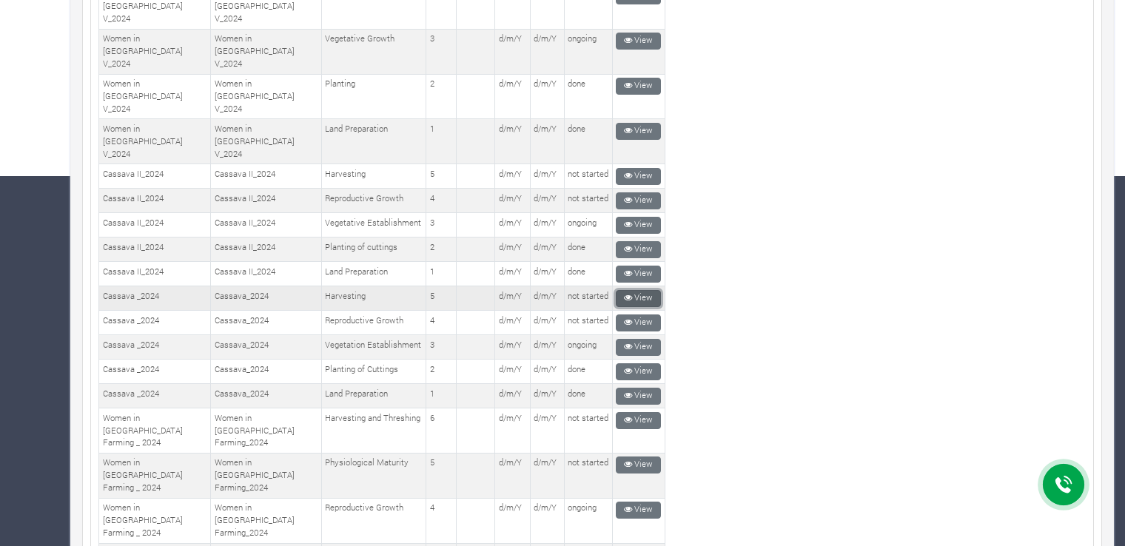
click at [634, 290] on link "View" at bounding box center [638, 298] width 45 height 17
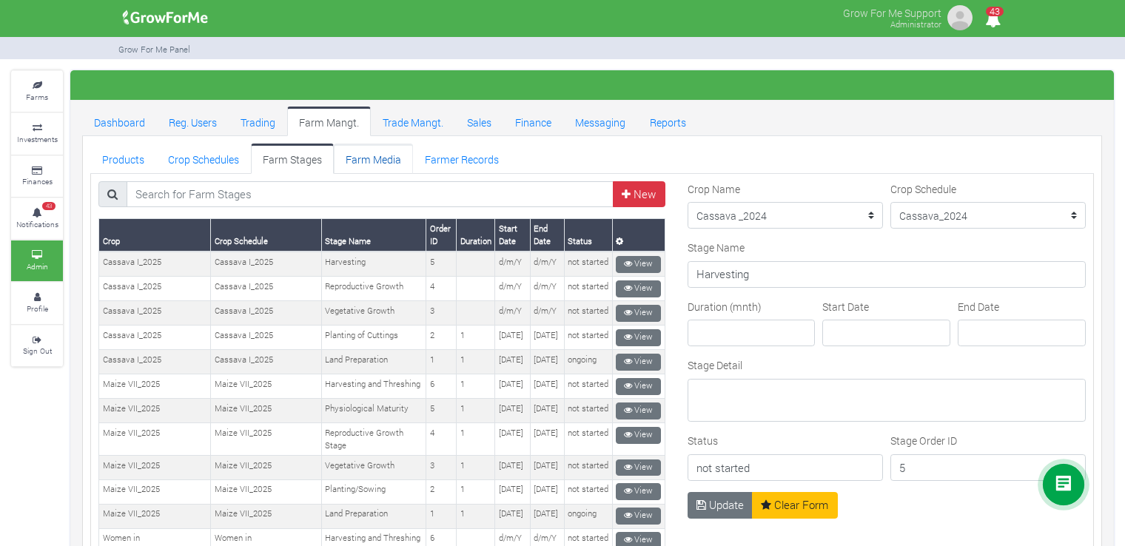
click at [357, 161] on link "Farm Media" at bounding box center [373, 159] width 79 height 30
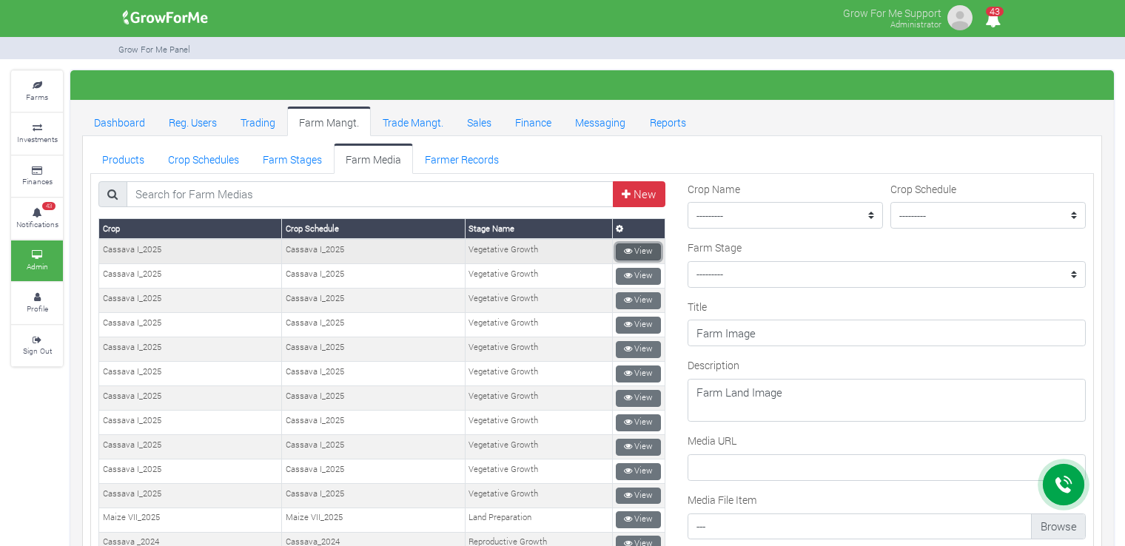
click at [637, 247] on link "View" at bounding box center [638, 252] width 45 height 17
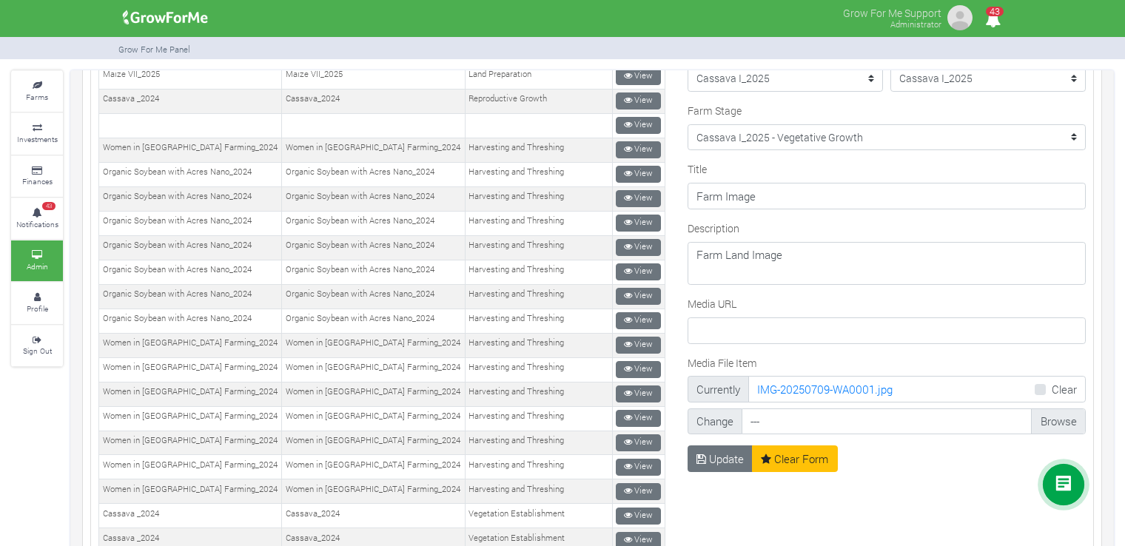
scroll to position [444, 0]
click at [848, 128] on select "--------- Crop Name Maize II_2020 - Land Preparation Crop Name Crop Name Women …" at bounding box center [887, 137] width 398 height 27
click at [522, 247] on td "Harvesting and Threshing" at bounding box center [538, 247] width 147 height 24
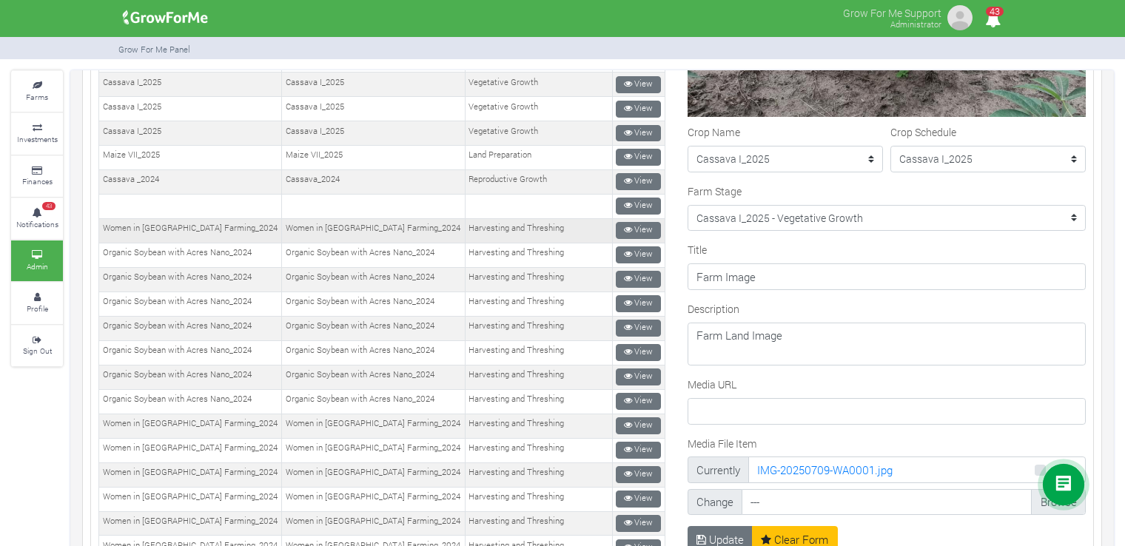
scroll to position [0, 0]
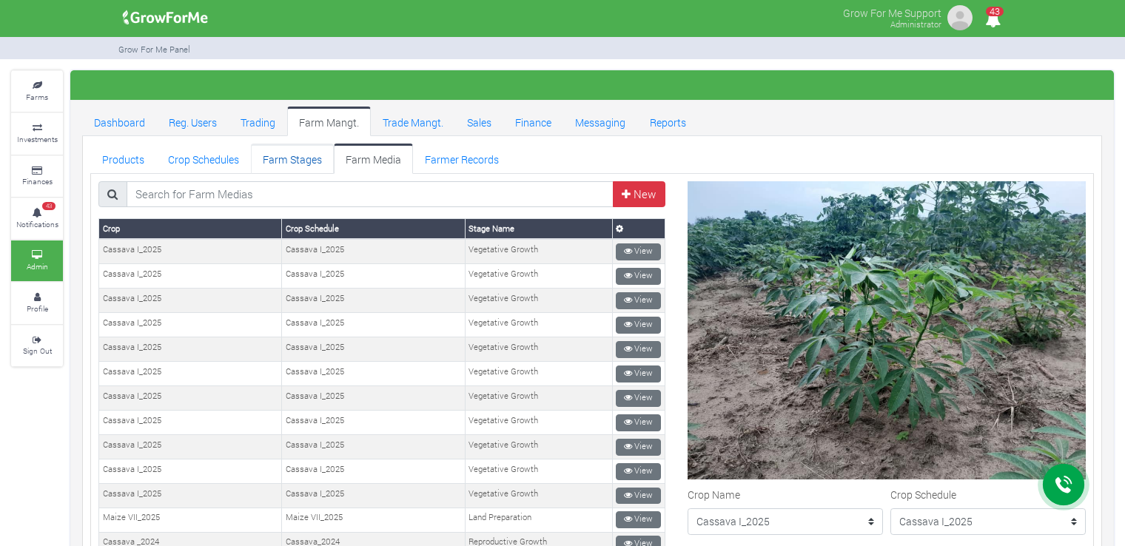
click at [298, 149] on link "Farm Stages" at bounding box center [292, 159] width 83 height 30
